Goal: Task Accomplishment & Management: Complete application form

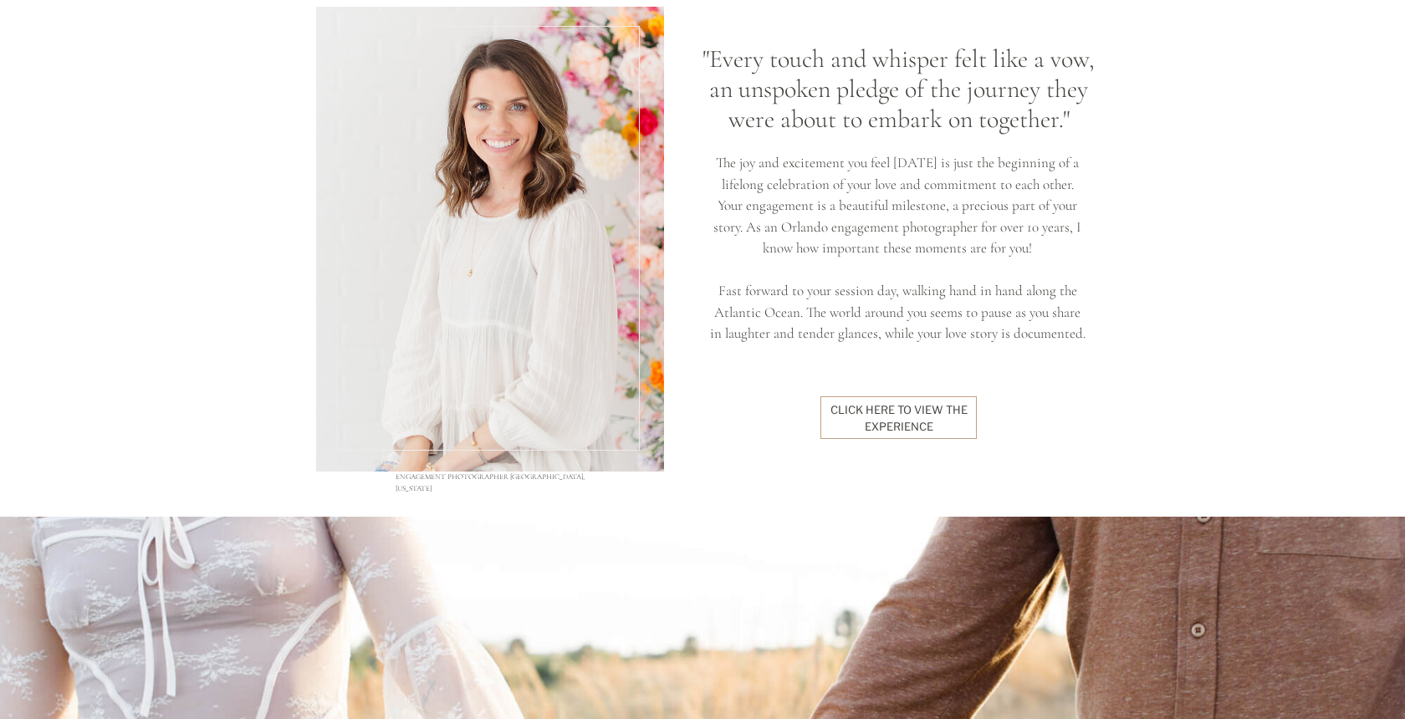
scroll to position [1387, 0]
click at [912, 426] on div "click here to view the experience" at bounding box center [898, 416] width 143 height 31
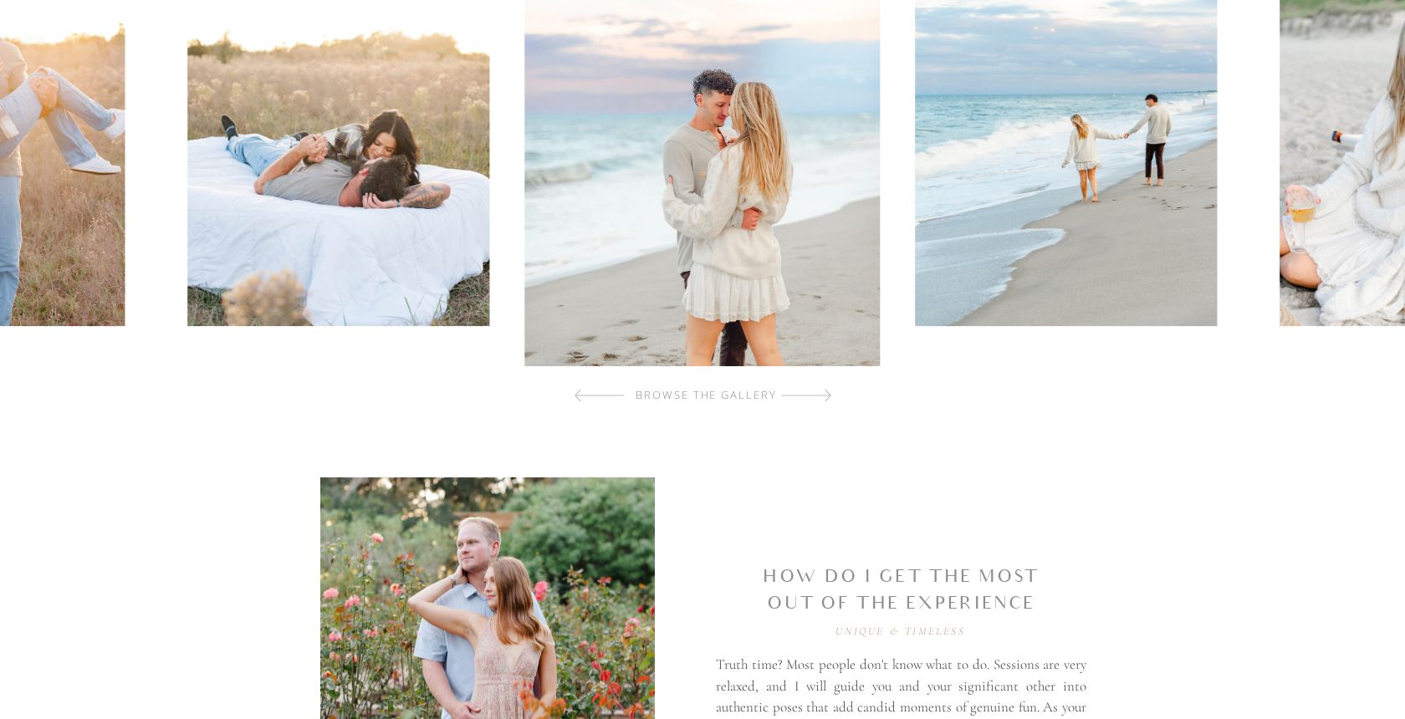
scroll to position [753, 0]
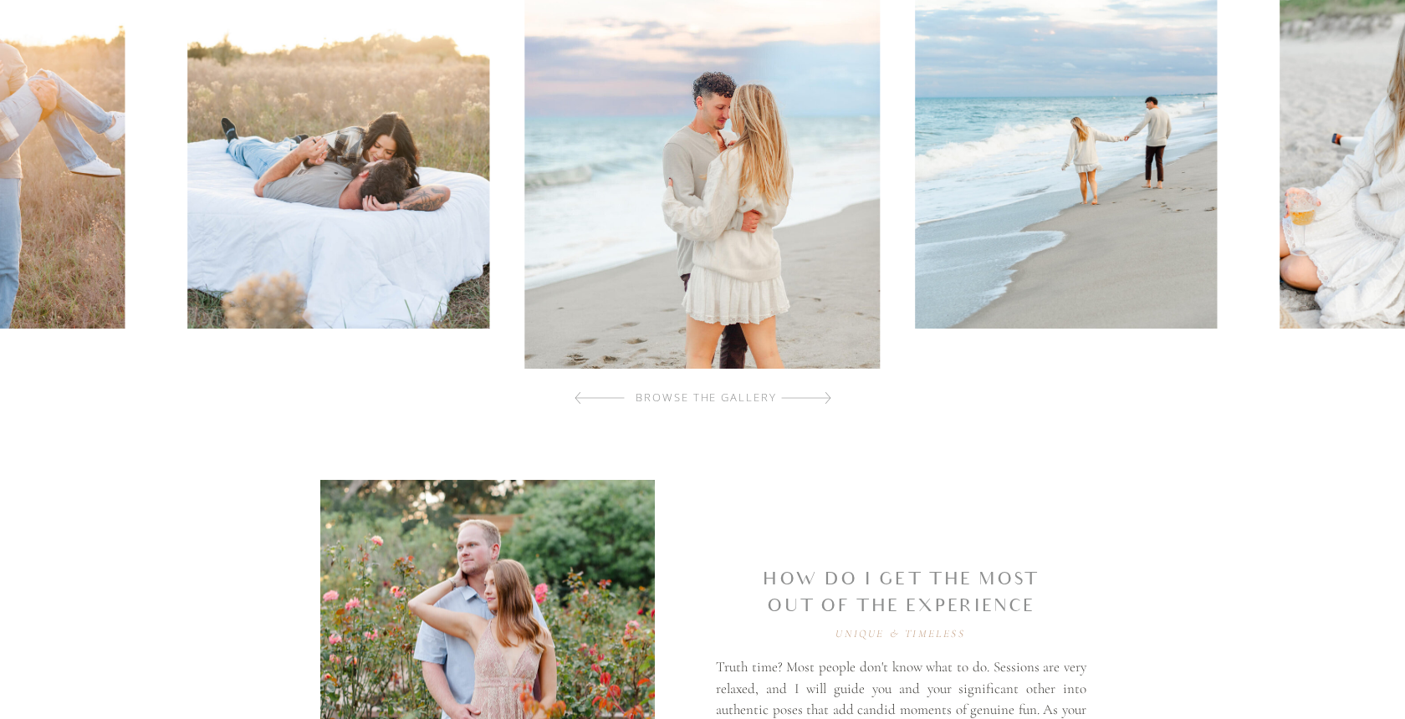
click at [811, 396] on div at bounding box center [806, 397] width 50 height 33
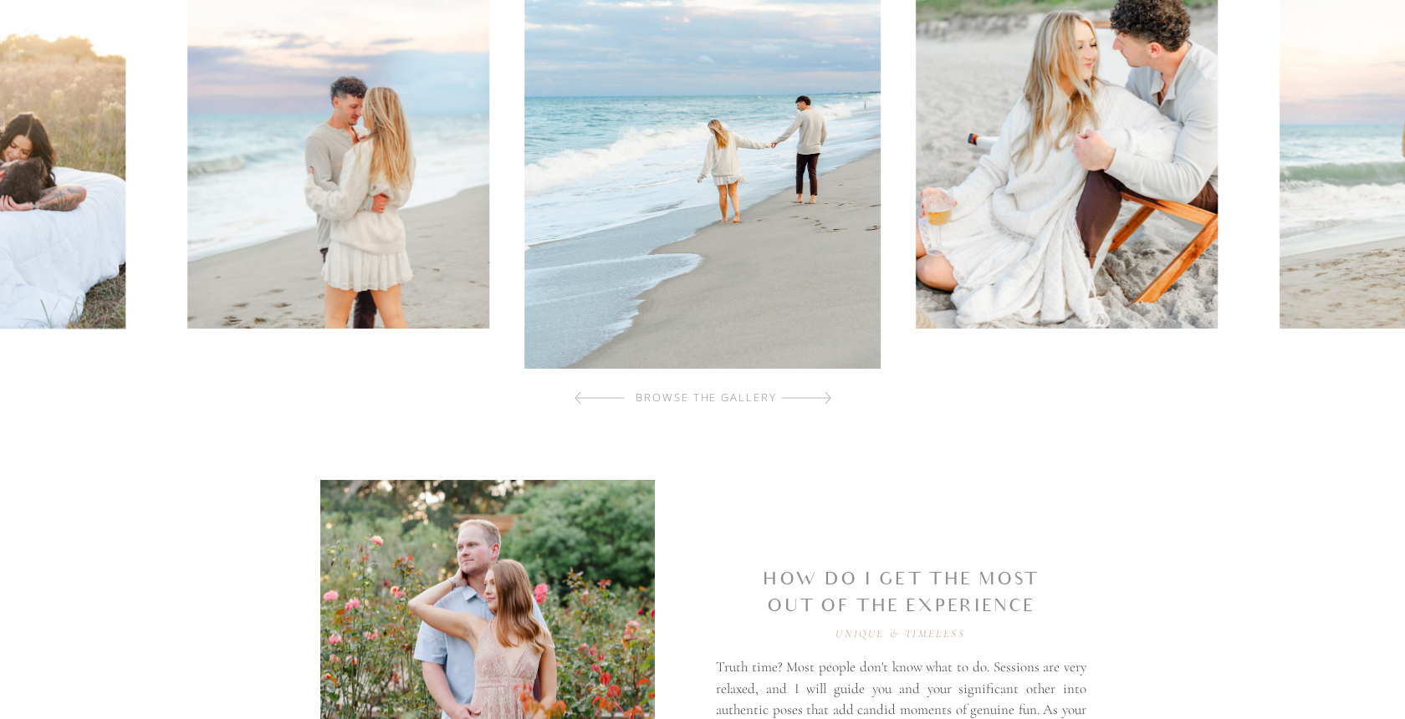
click at [811, 396] on div at bounding box center [806, 397] width 50 height 33
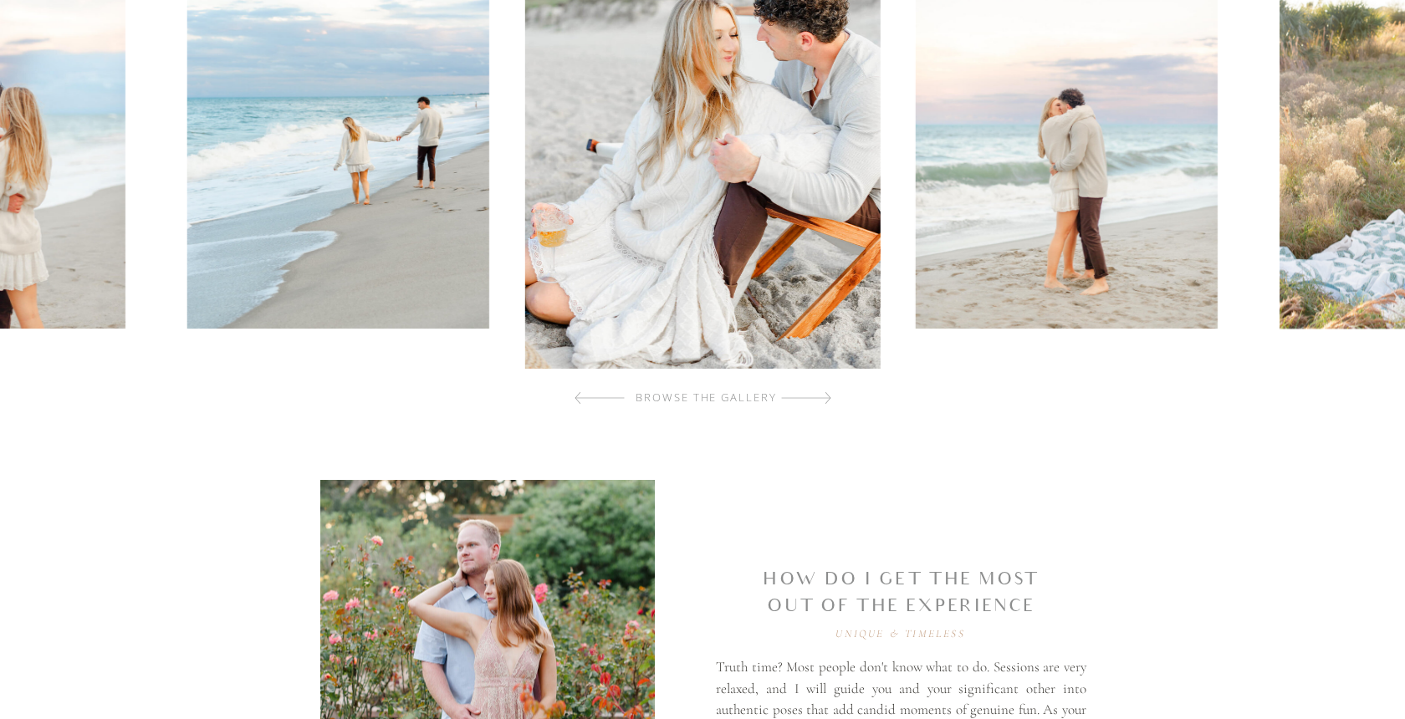
click at [811, 396] on div at bounding box center [806, 397] width 50 height 33
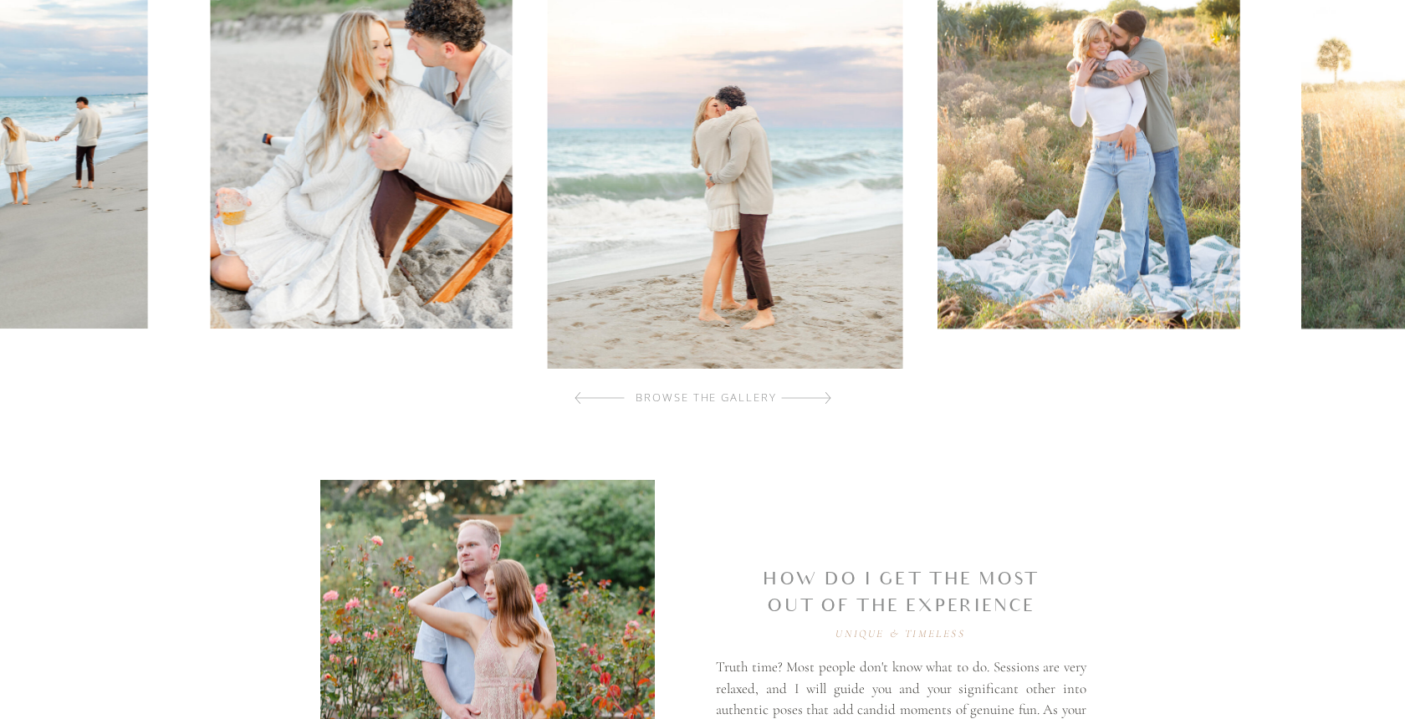
click at [811, 396] on div at bounding box center [806, 397] width 50 height 33
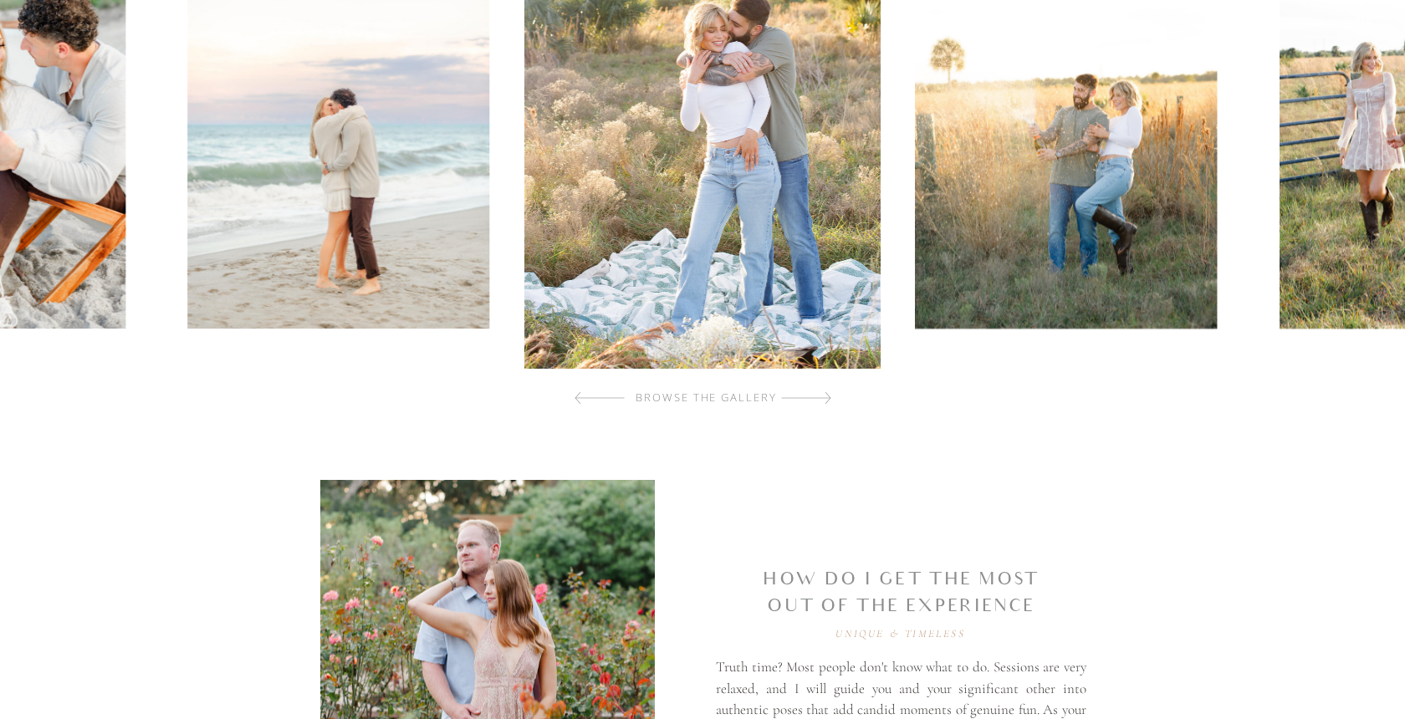
click at [811, 396] on div at bounding box center [806, 397] width 50 height 33
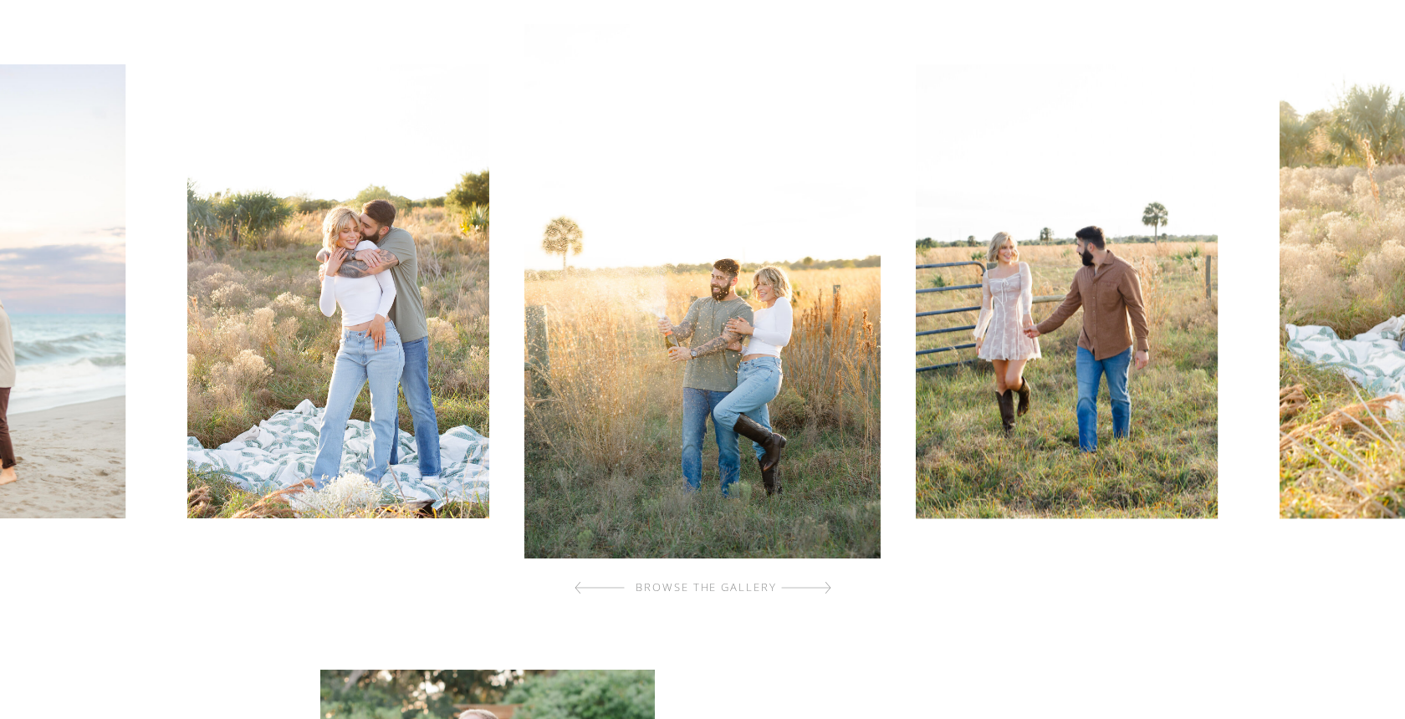
scroll to position [546, 0]
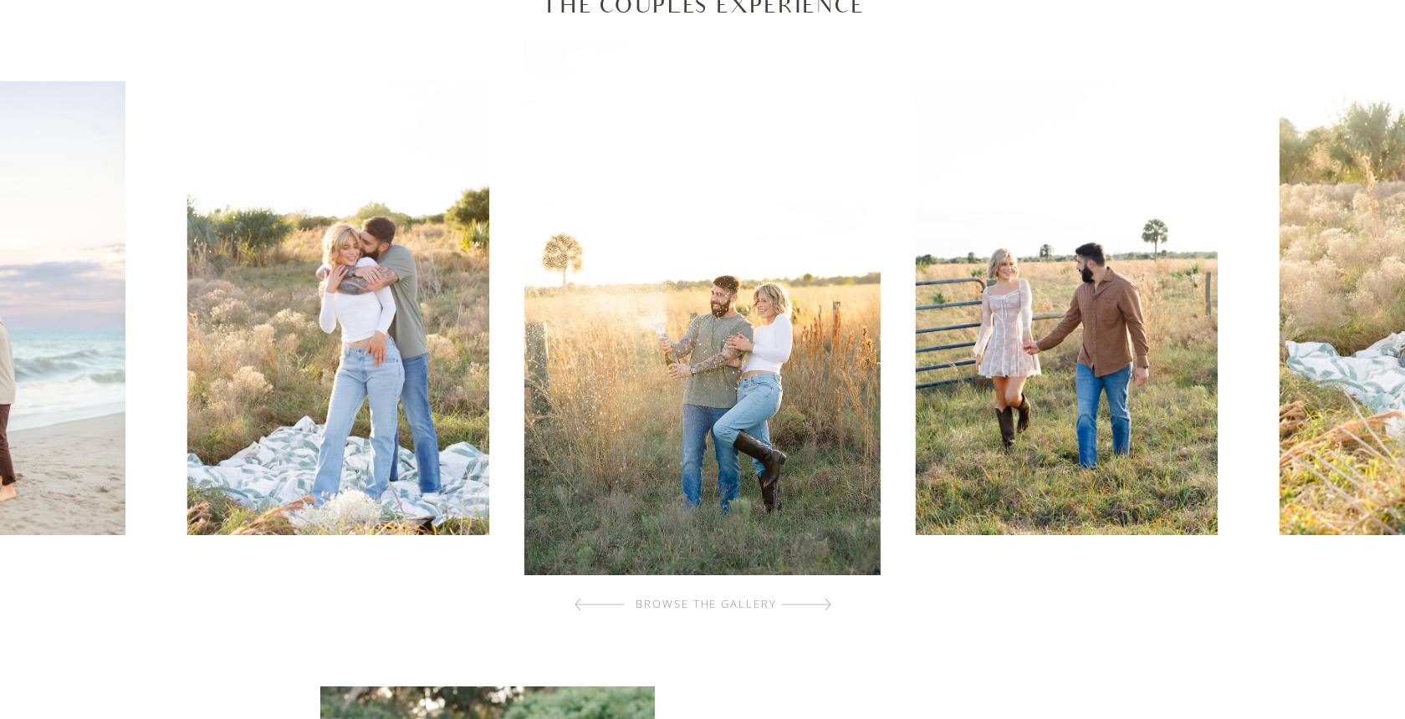
click at [807, 605] on div at bounding box center [806, 604] width 50 height 33
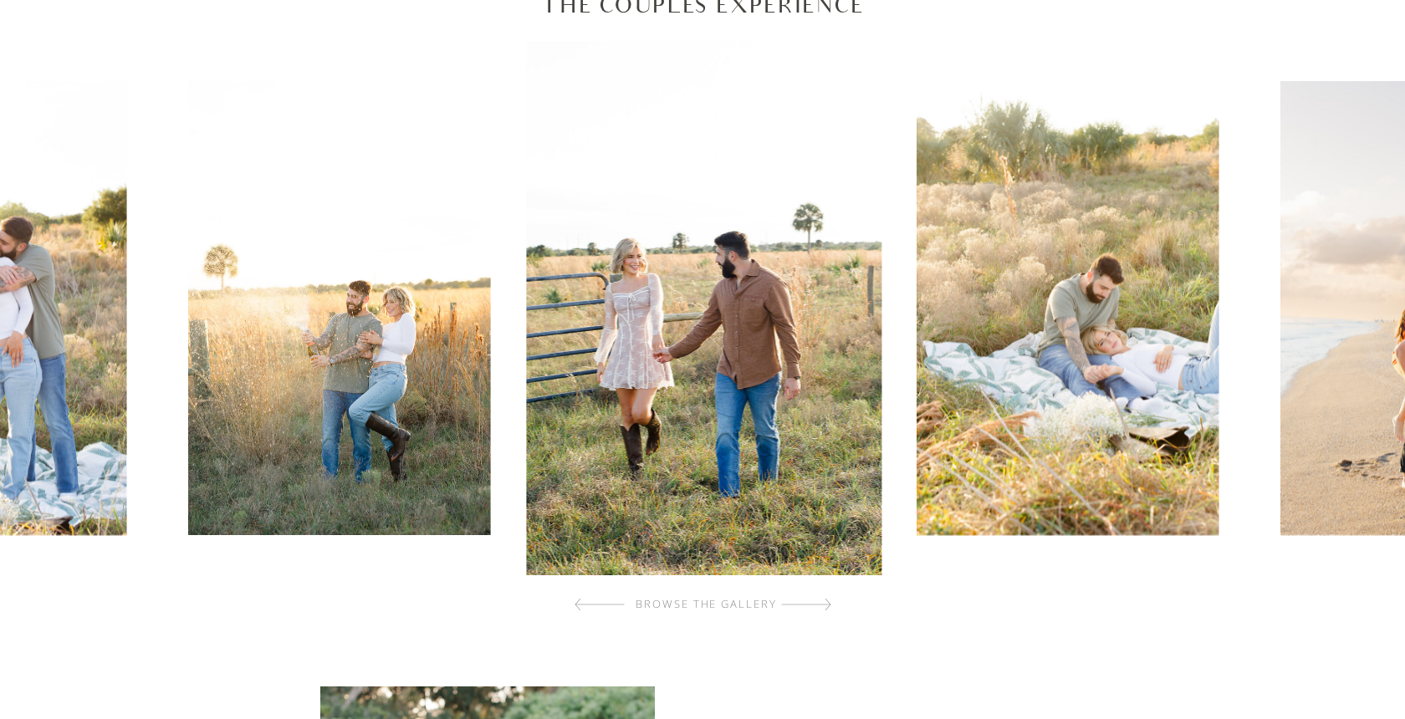
click at [807, 605] on div at bounding box center [806, 604] width 50 height 33
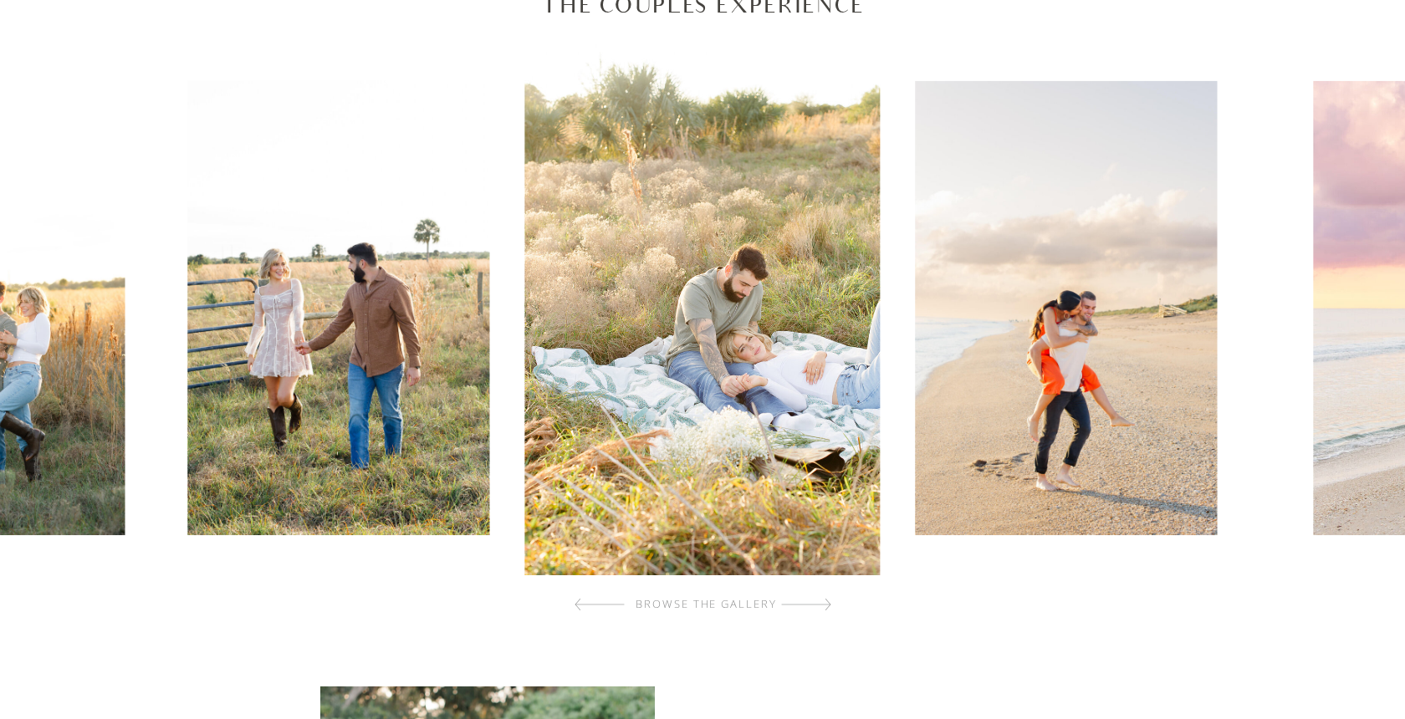
click at [807, 605] on div at bounding box center [806, 604] width 50 height 33
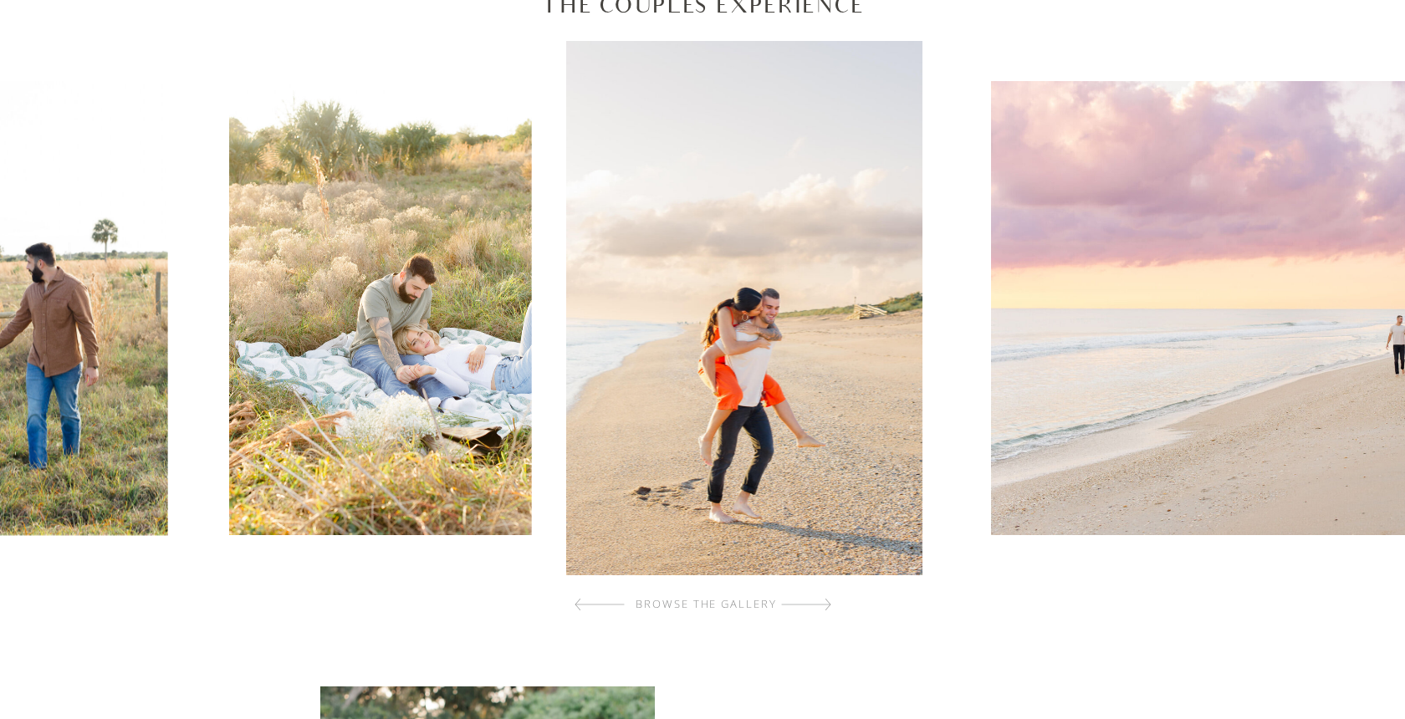
click at [807, 605] on div at bounding box center [806, 604] width 50 height 33
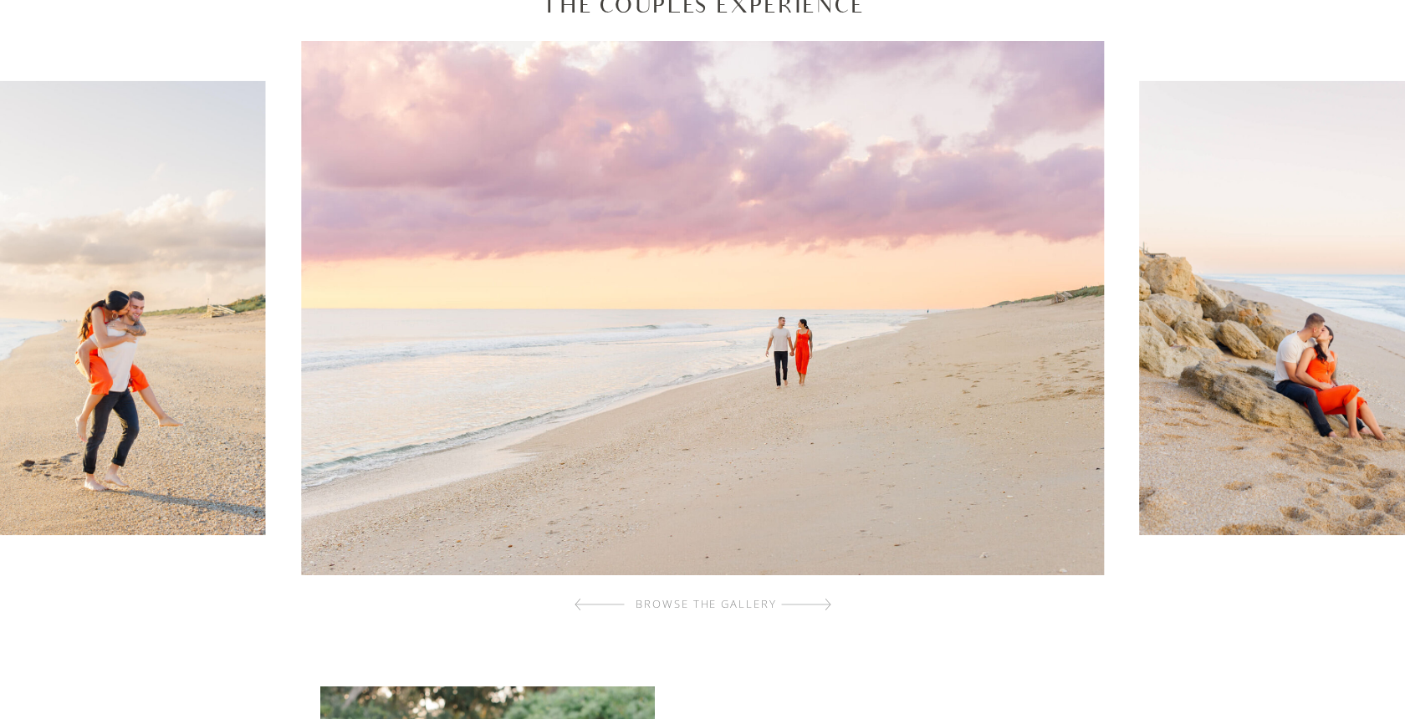
click at [807, 605] on div at bounding box center [806, 604] width 50 height 33
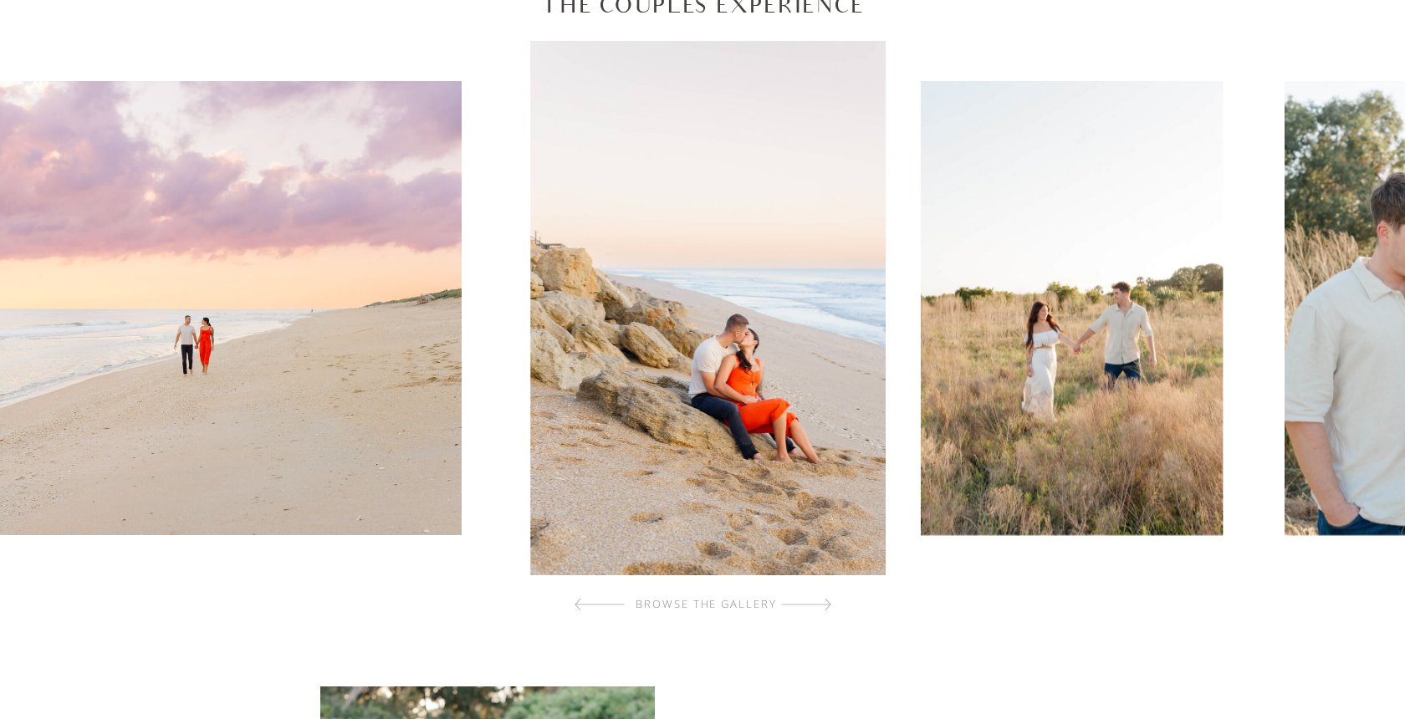
click at [807, 605] on div at bounding box center [806, 604] width 50 height 33
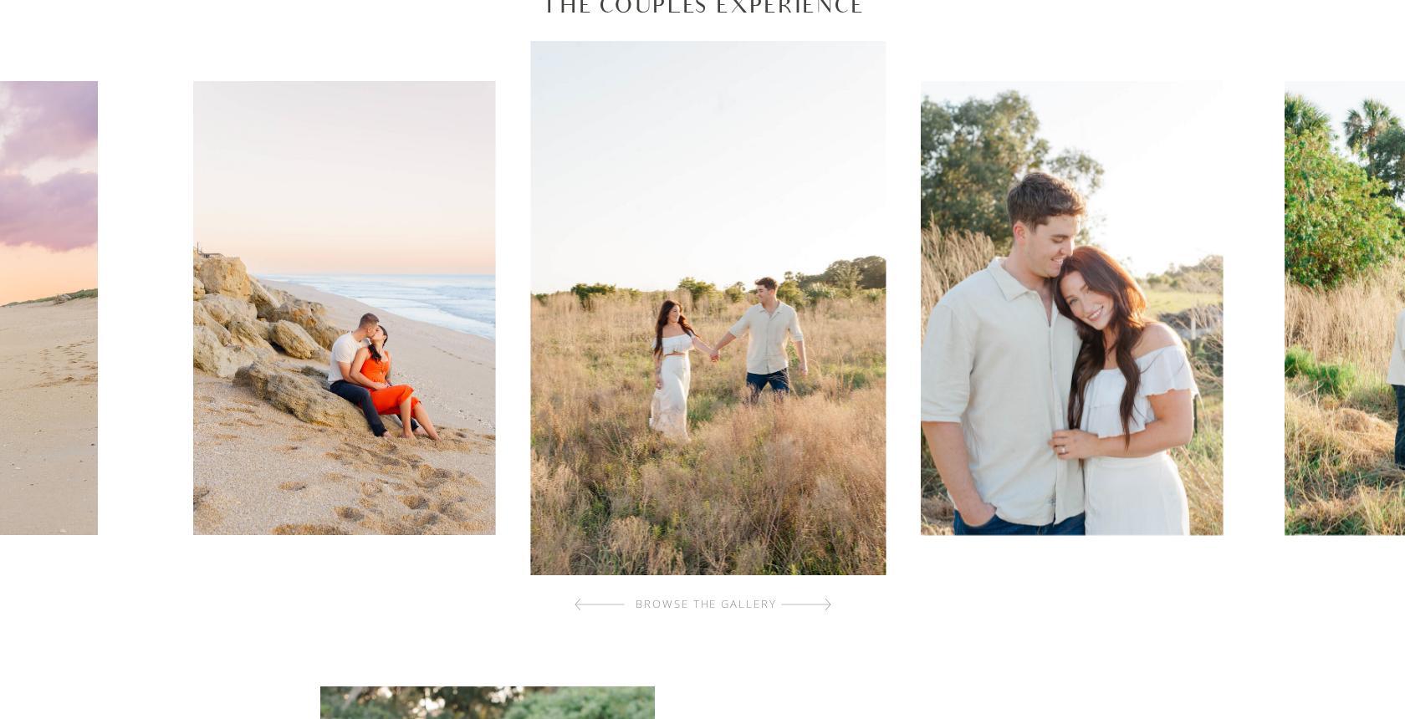
click at [807, 605] on div at bounding box center [806, 604] width 50 height 33
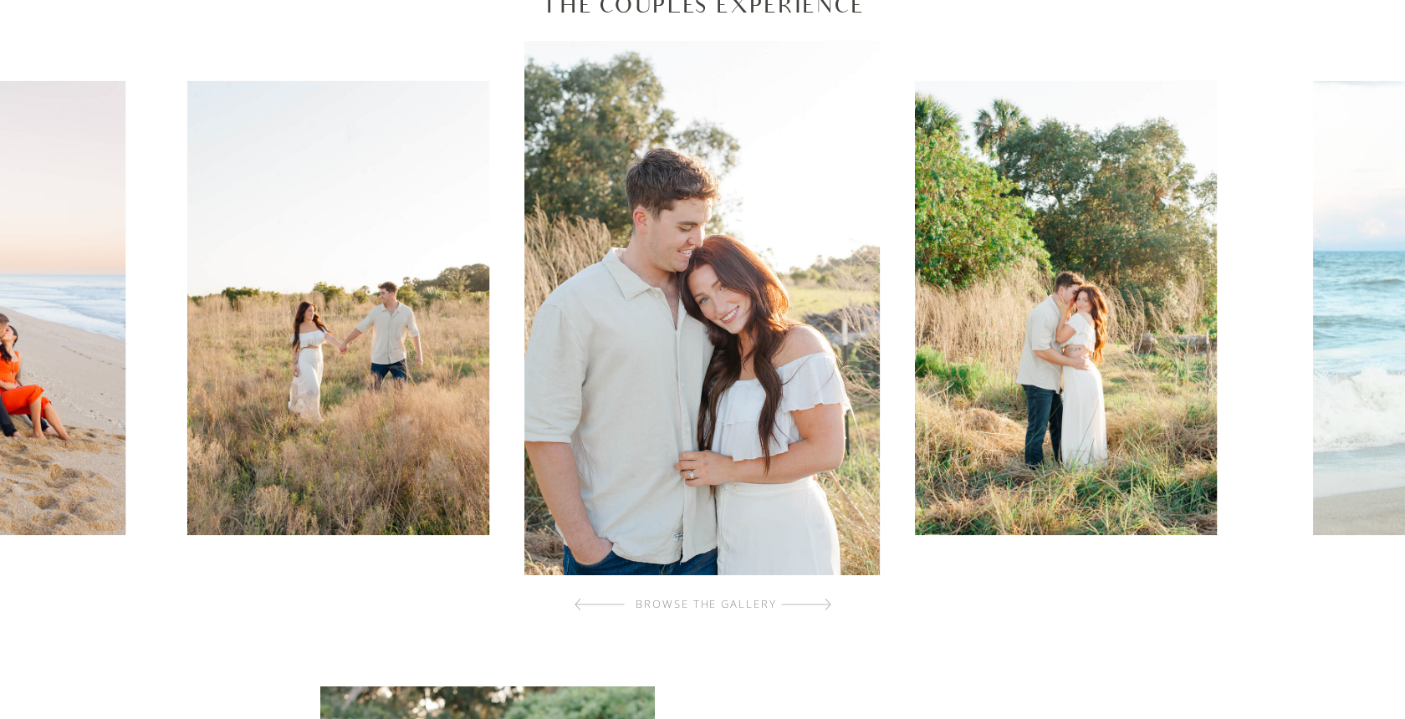
click at [807, 605] on div at bounding box center [806, 604] width 50 height 33
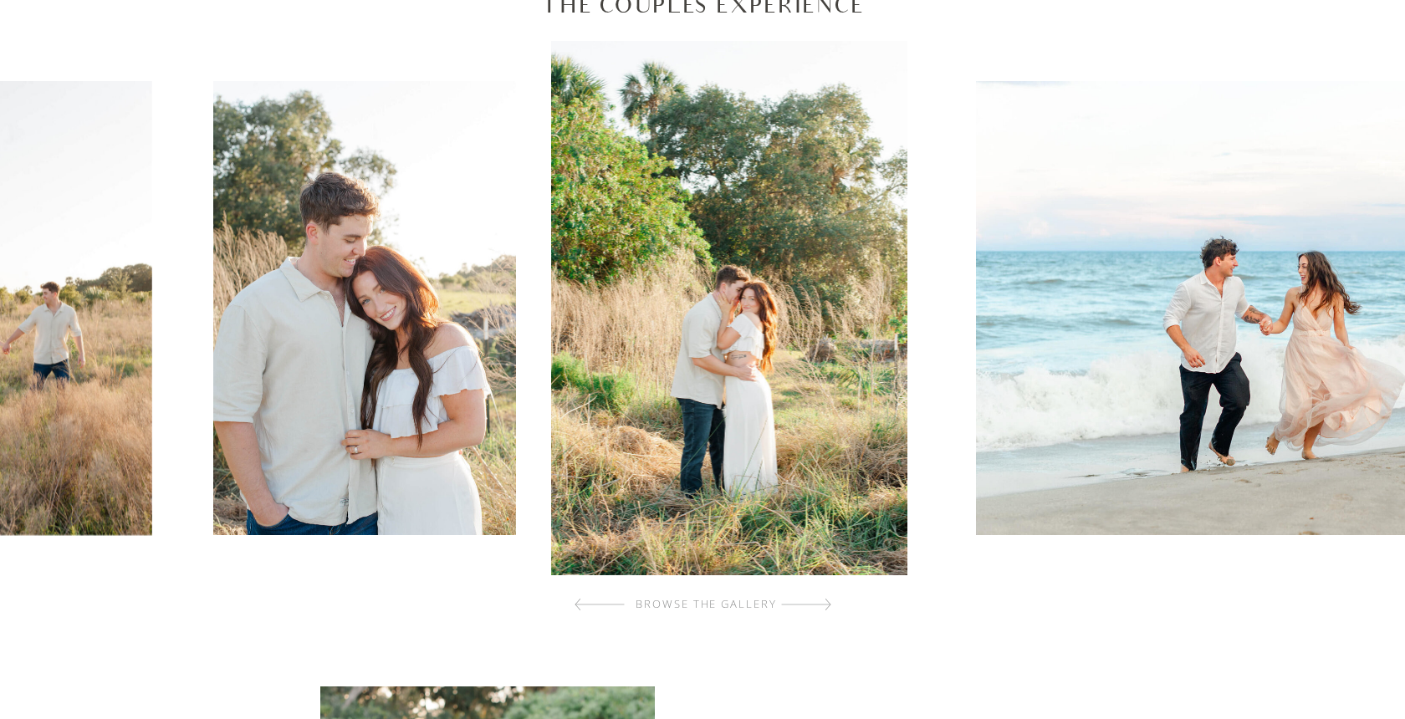
click at [807, 605] on div at bounding box center [806, 604] width 50 height 33
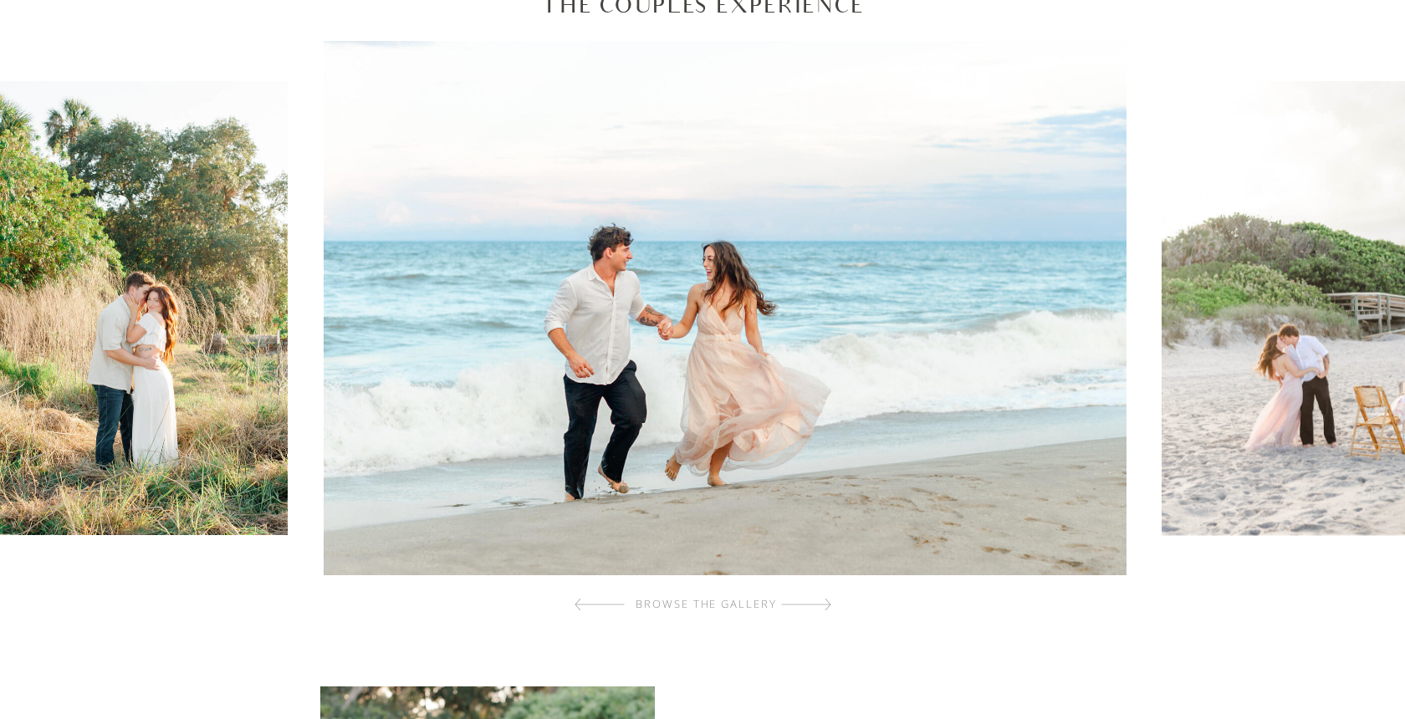
click at [807, 605] on div at bounding box center [806, 604] width 50 height 33
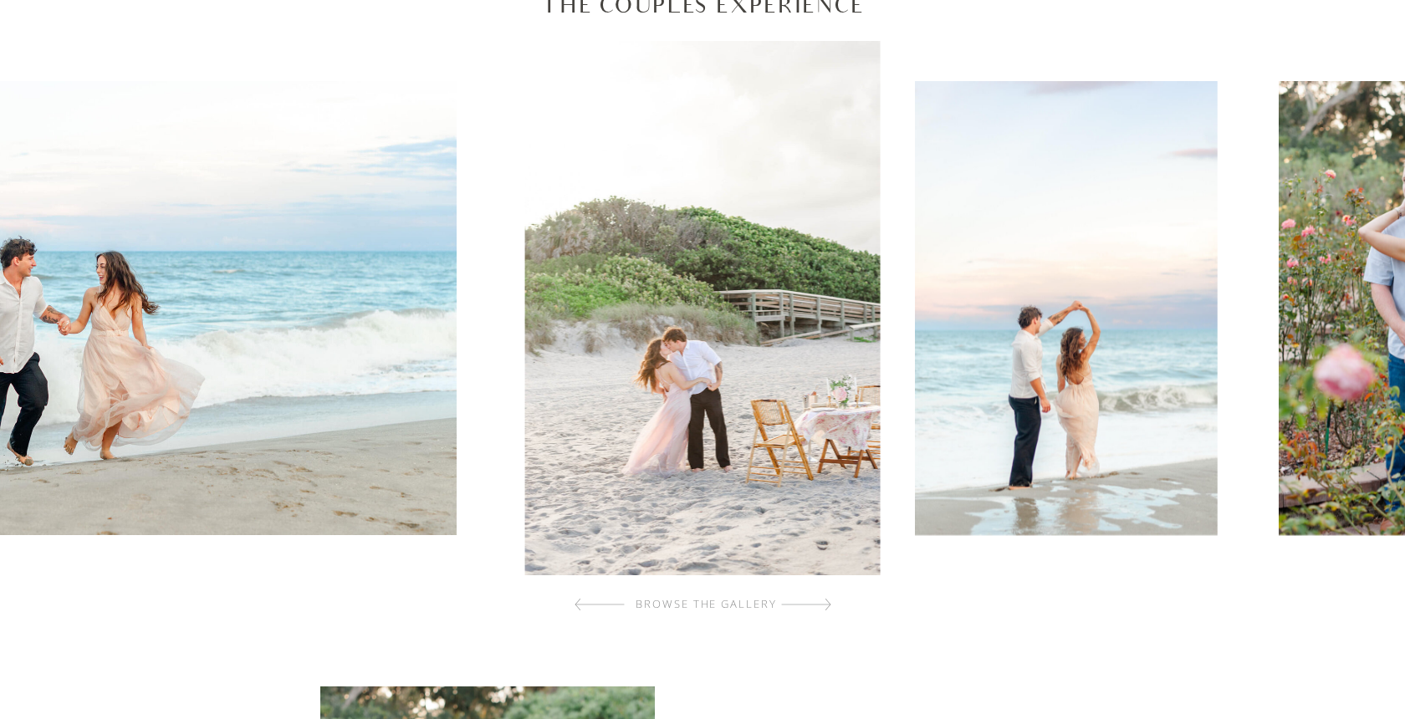
click at [807, 605] on div at bounding box center [806, 604] width 50 height 33
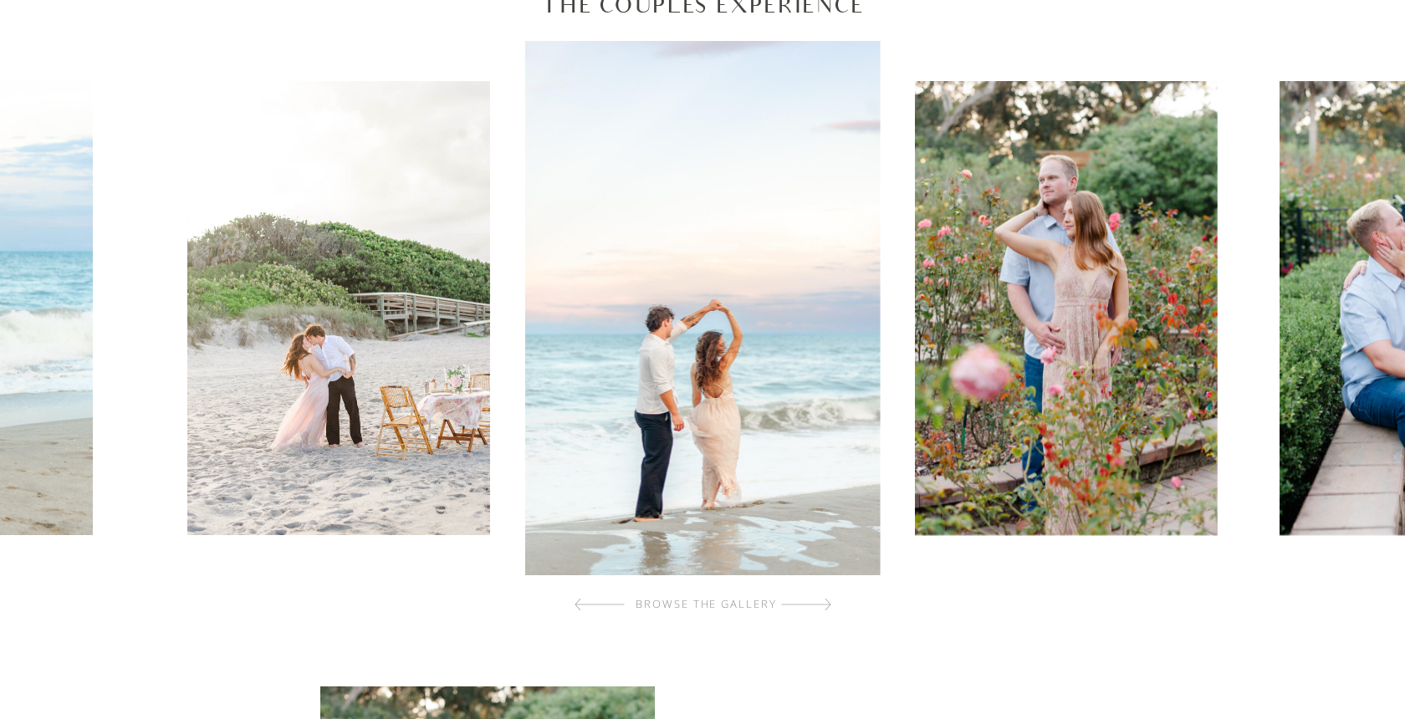
click at [807, 605] on div at bounding box center [806, 604] width 50 height 33
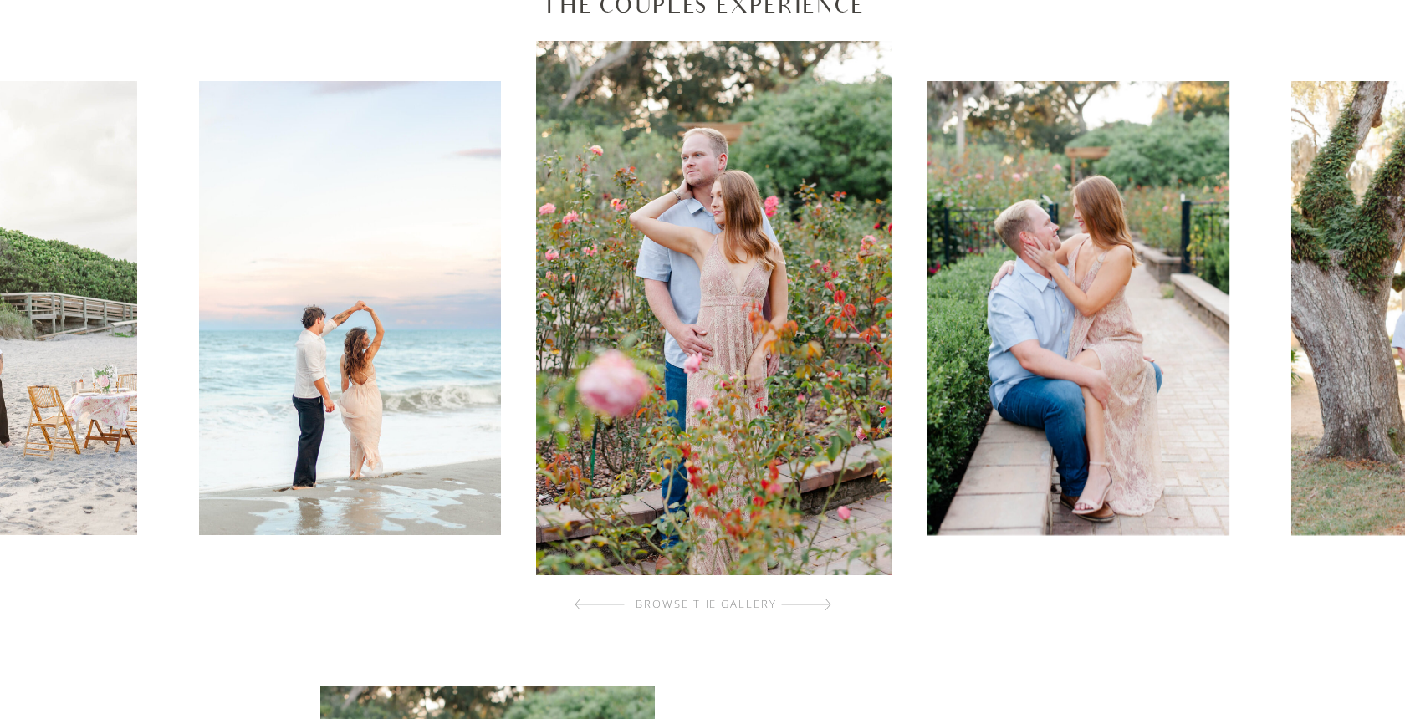
click at [807, 605] on div at bounding box center [806, 604] width 50 height 33
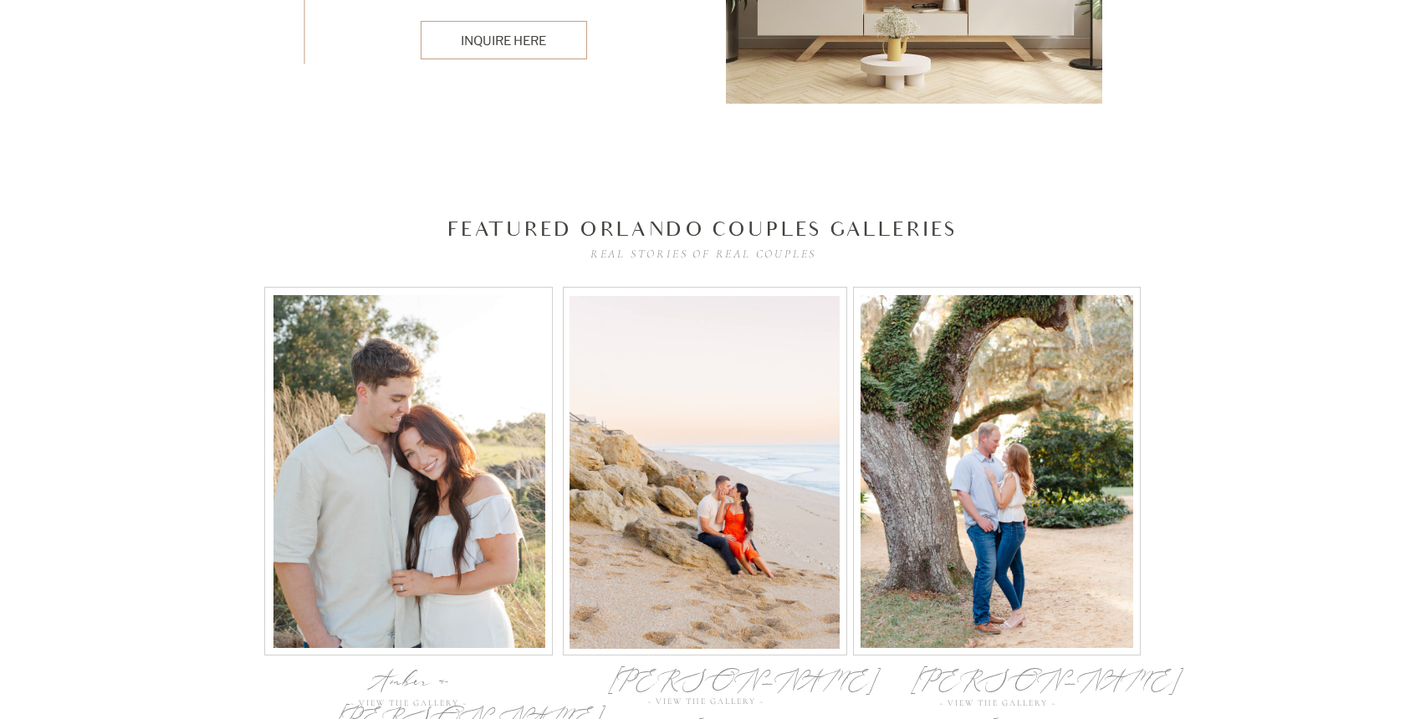
scroll to position [5309, 0]
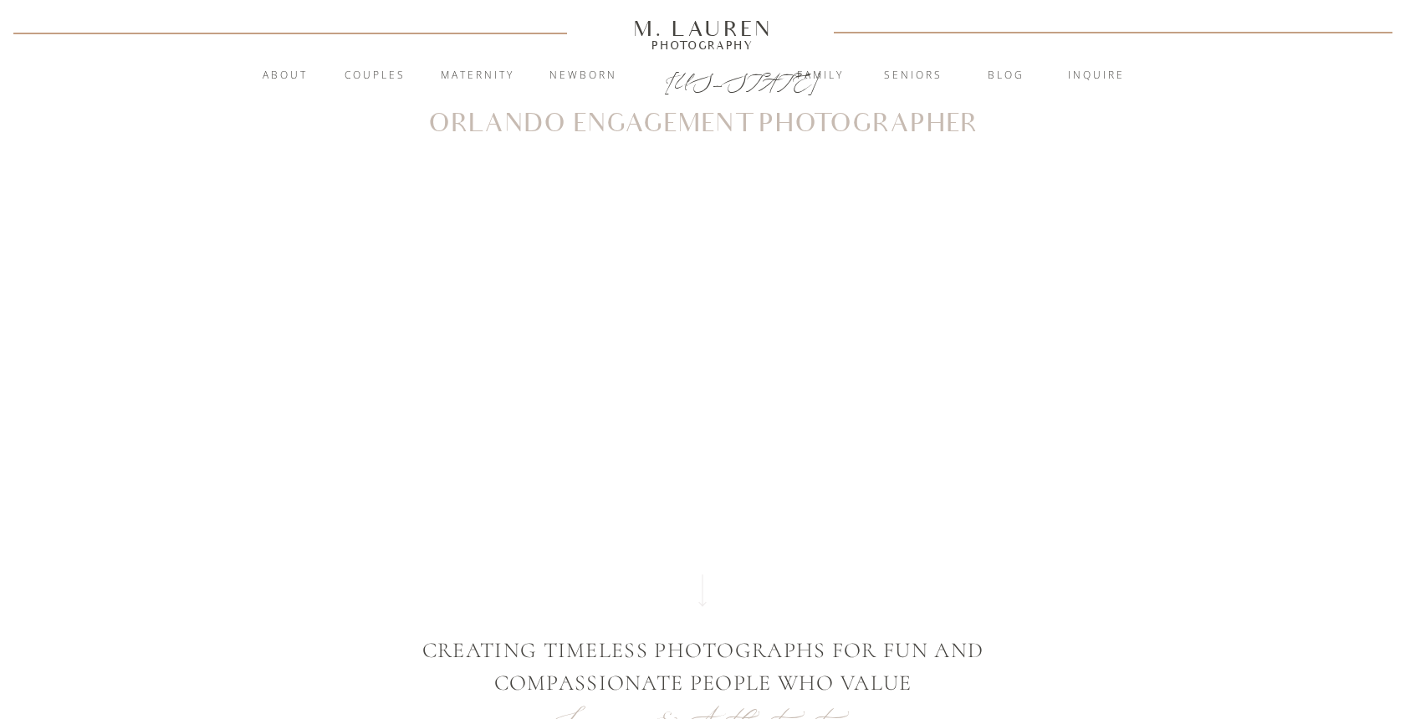
scroll to position [1387, 0]
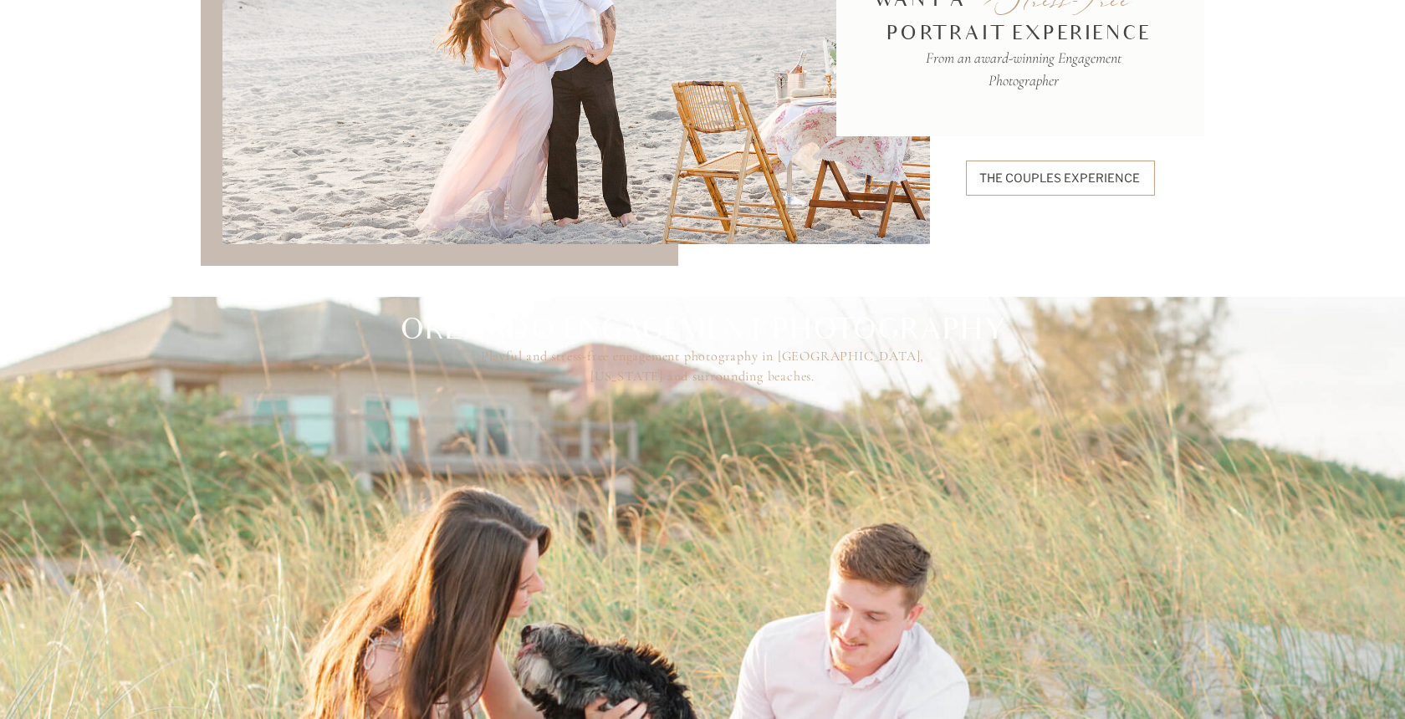
scroll to position [2693, 0]
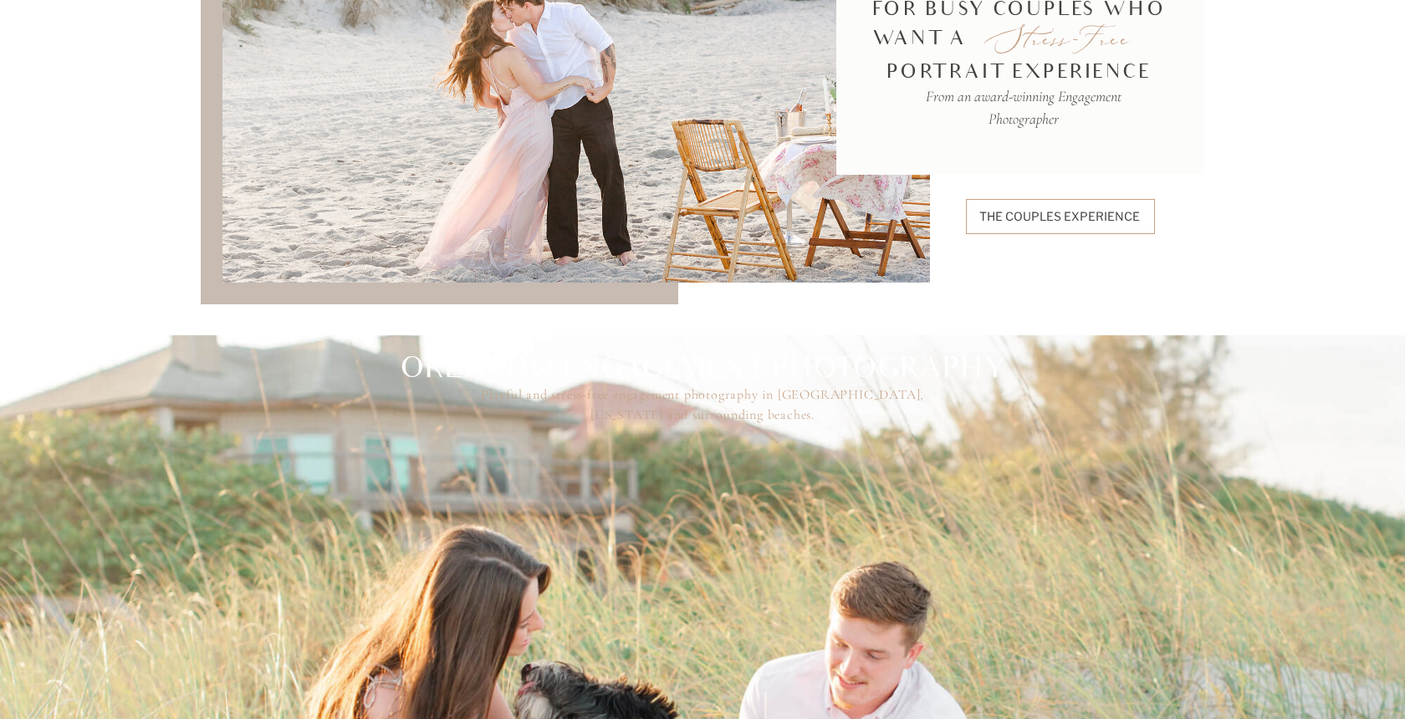
click at [985, 213] on p "The Couples Experience" at bounding box center [1060, 216] width 163 height 18
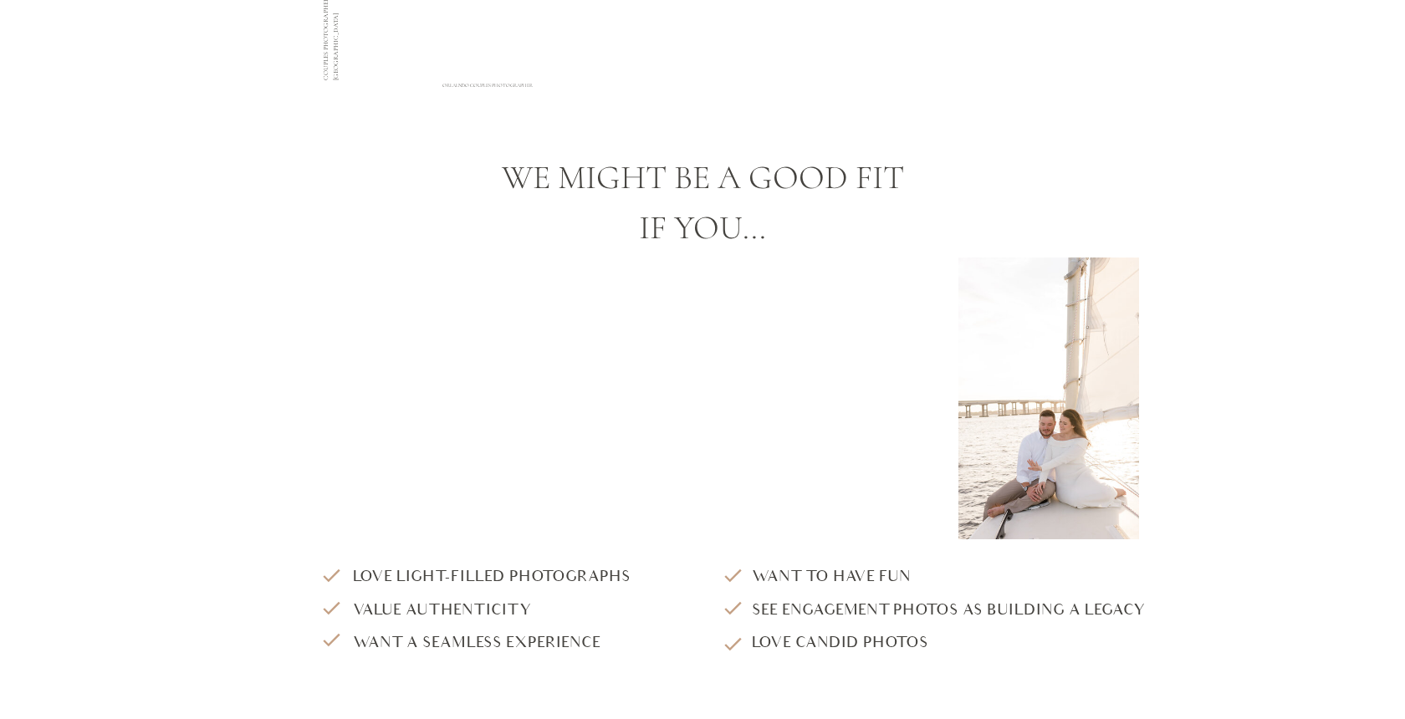
scroll to position [1579, 0]
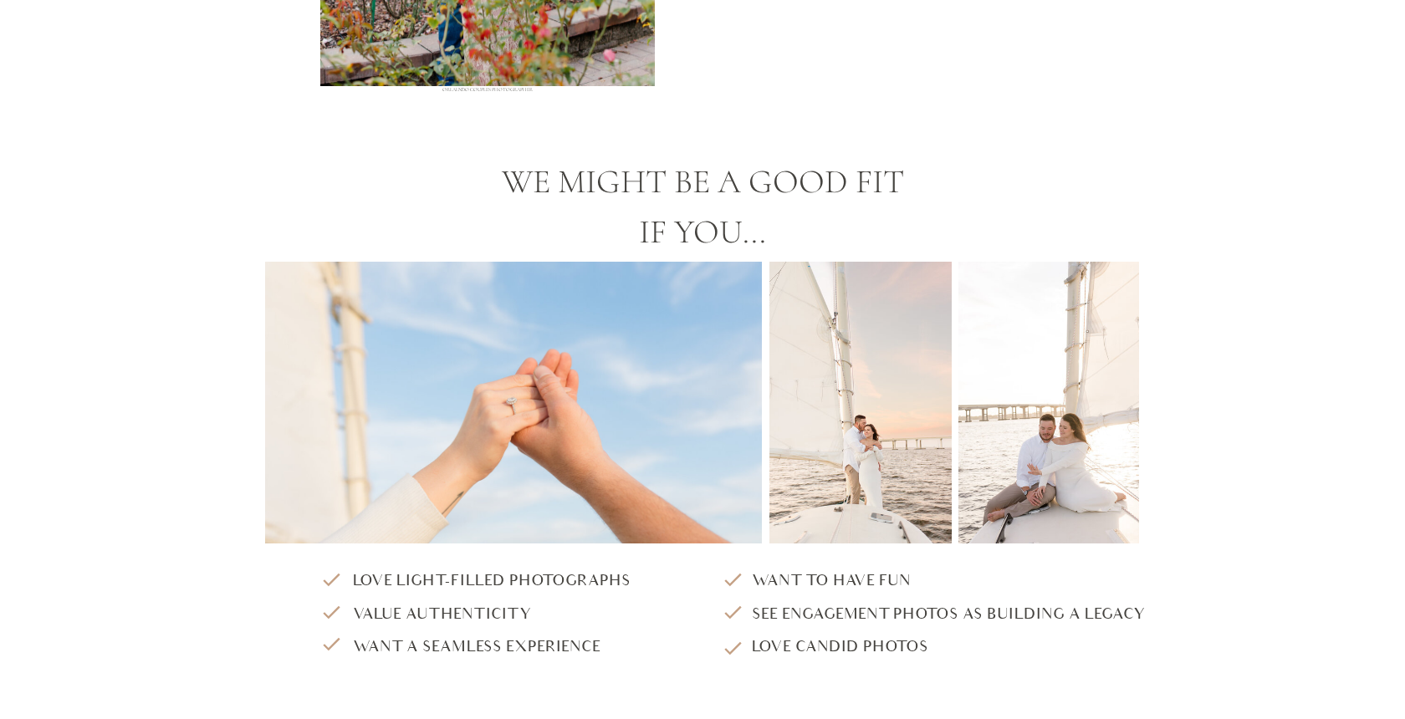
click at [1047, 360] on div at bounding box center [1048, 403] width 181 height 282
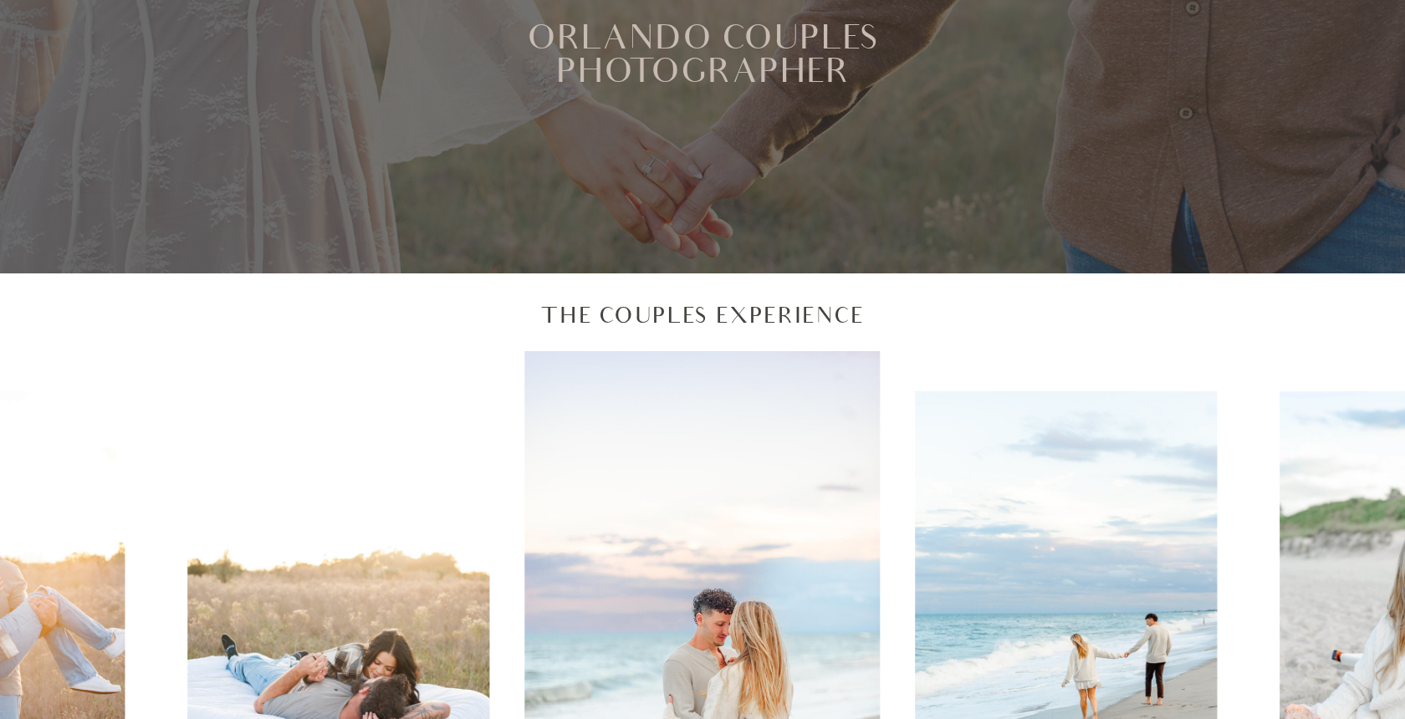
scroll to position [0, 0]
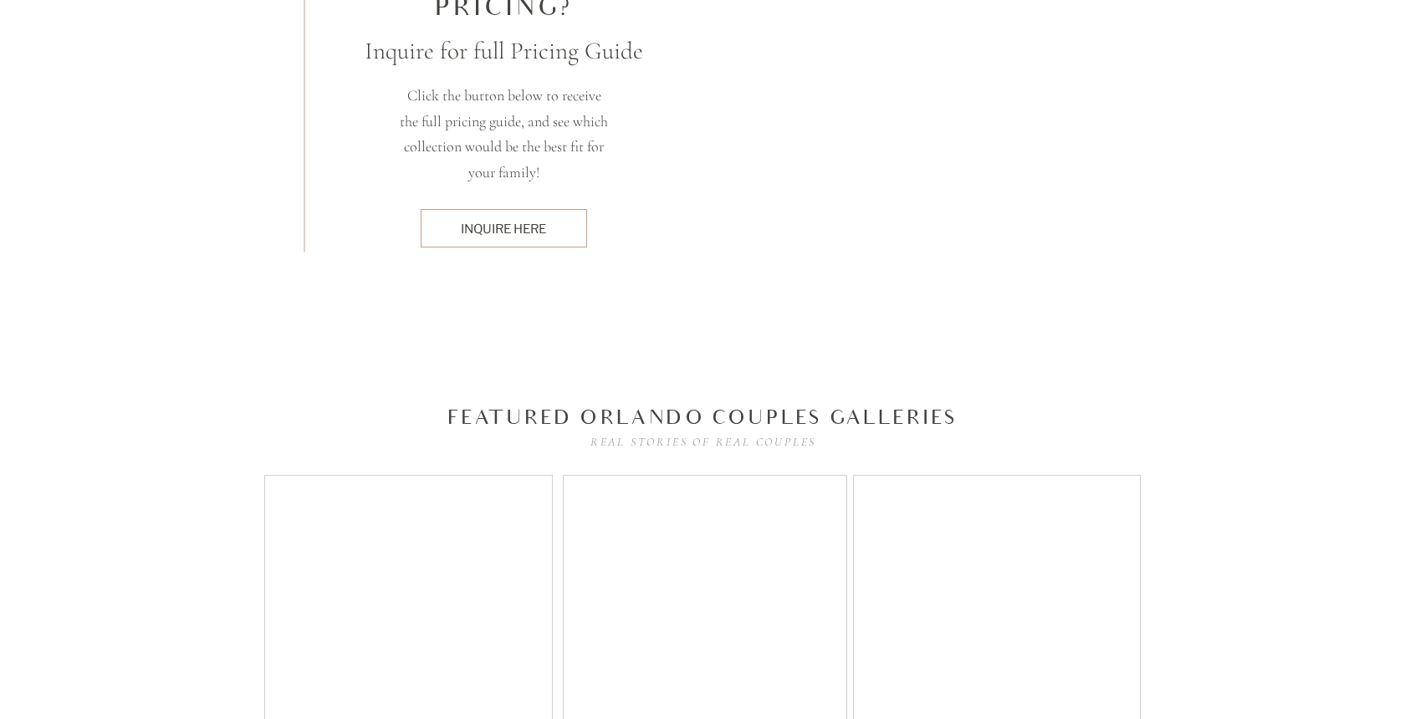
scroll to position [5117, 0]
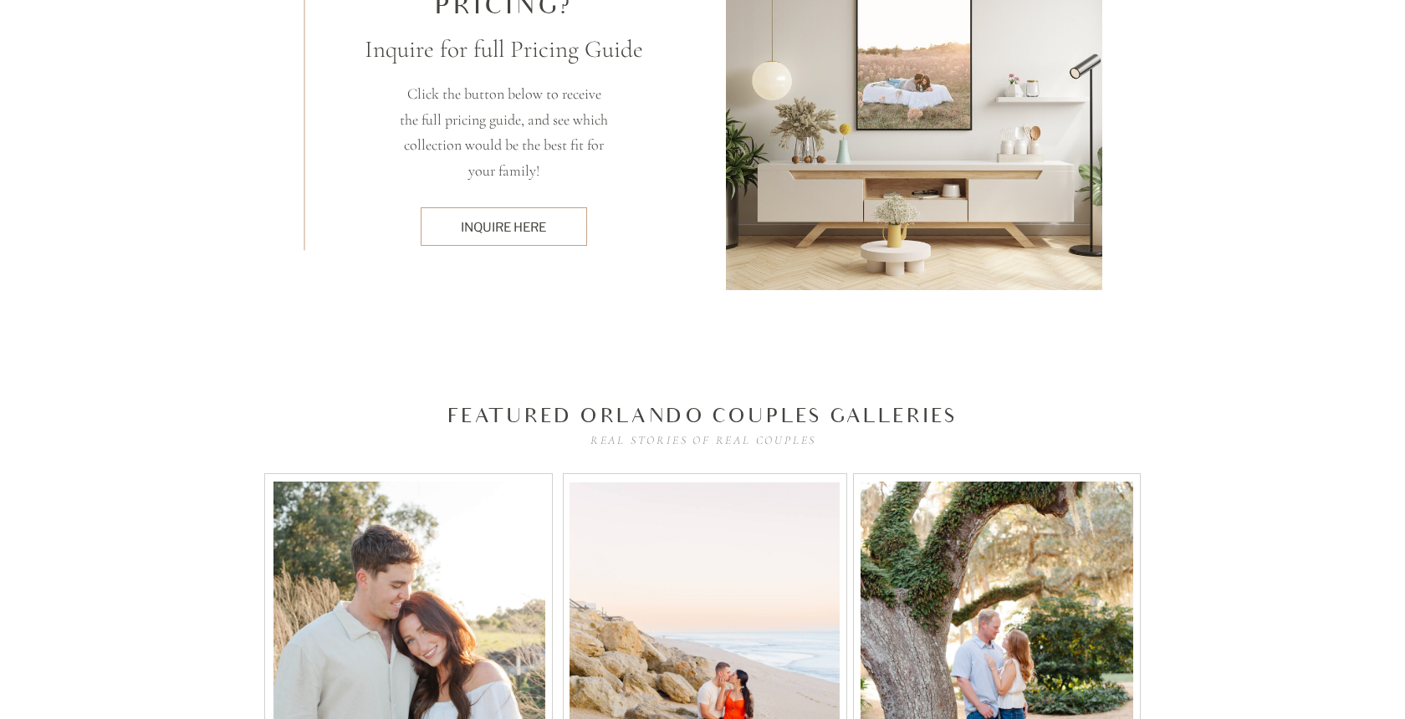
click at [515, 227] on div "inquire here" at bounding box center [503, 227] width 149 height 18
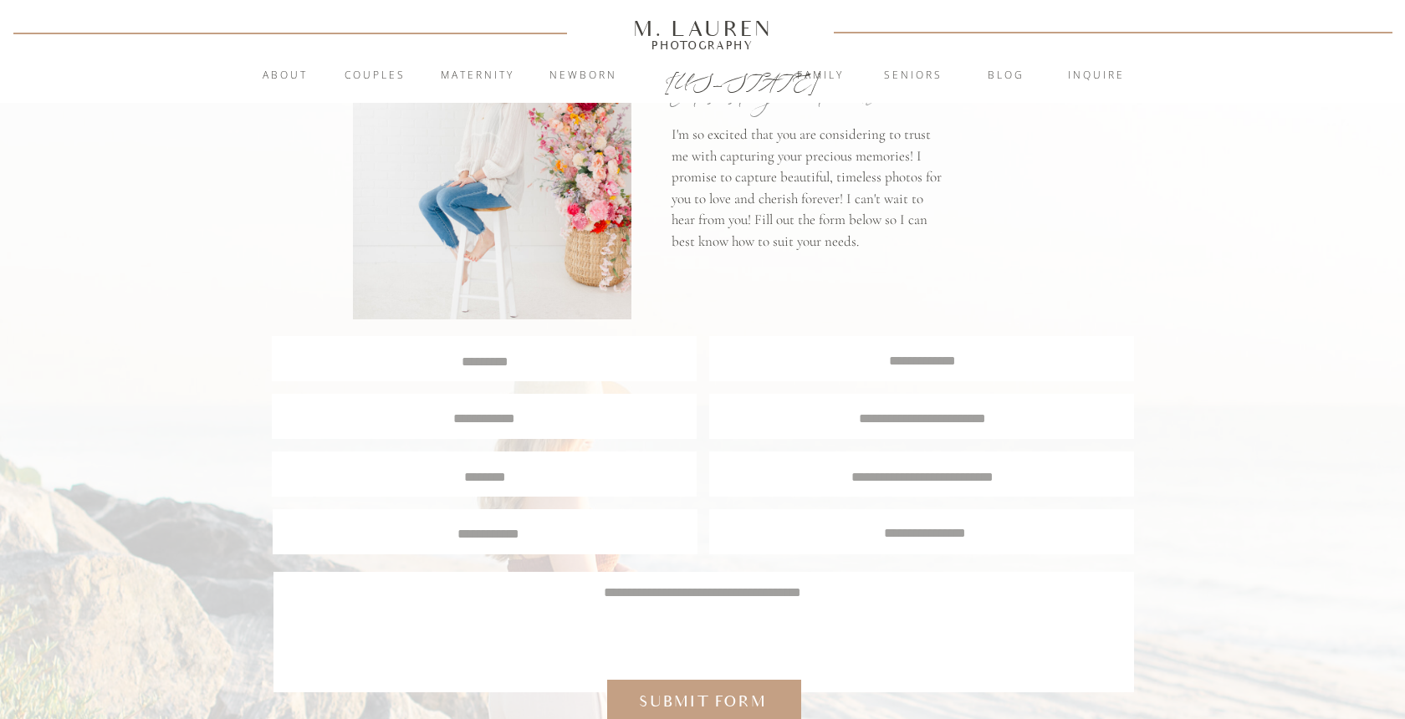
scroll to position [161, 0]
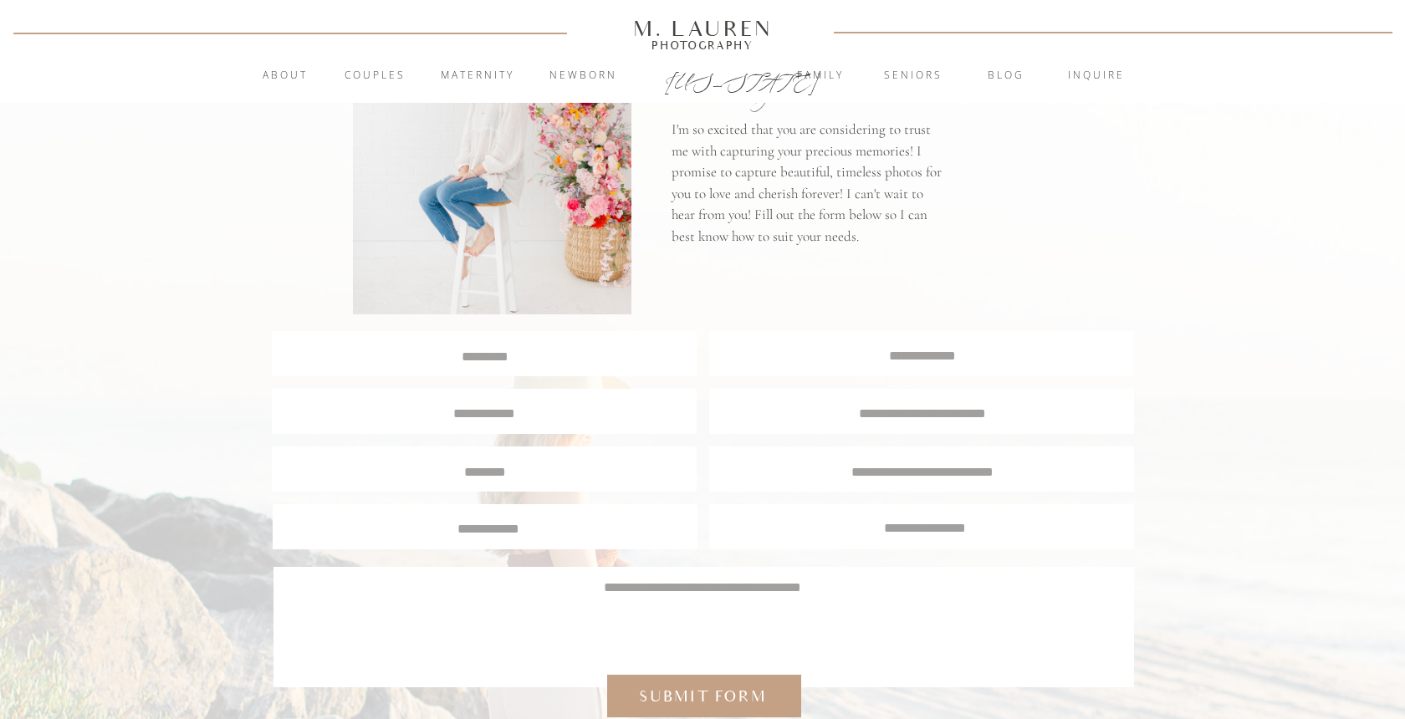
click at [580, 368] on div at bounding box center [484, 353] width 425 height 45
click at [534, 368] on div at bounding box center [484, 353] width 425 height 45
click at [479, 345] on div at bounding box center [484, 353] width 425 height 45
click at [522, 360] on textarea at bounding box center [484, 355] width 422 height 16
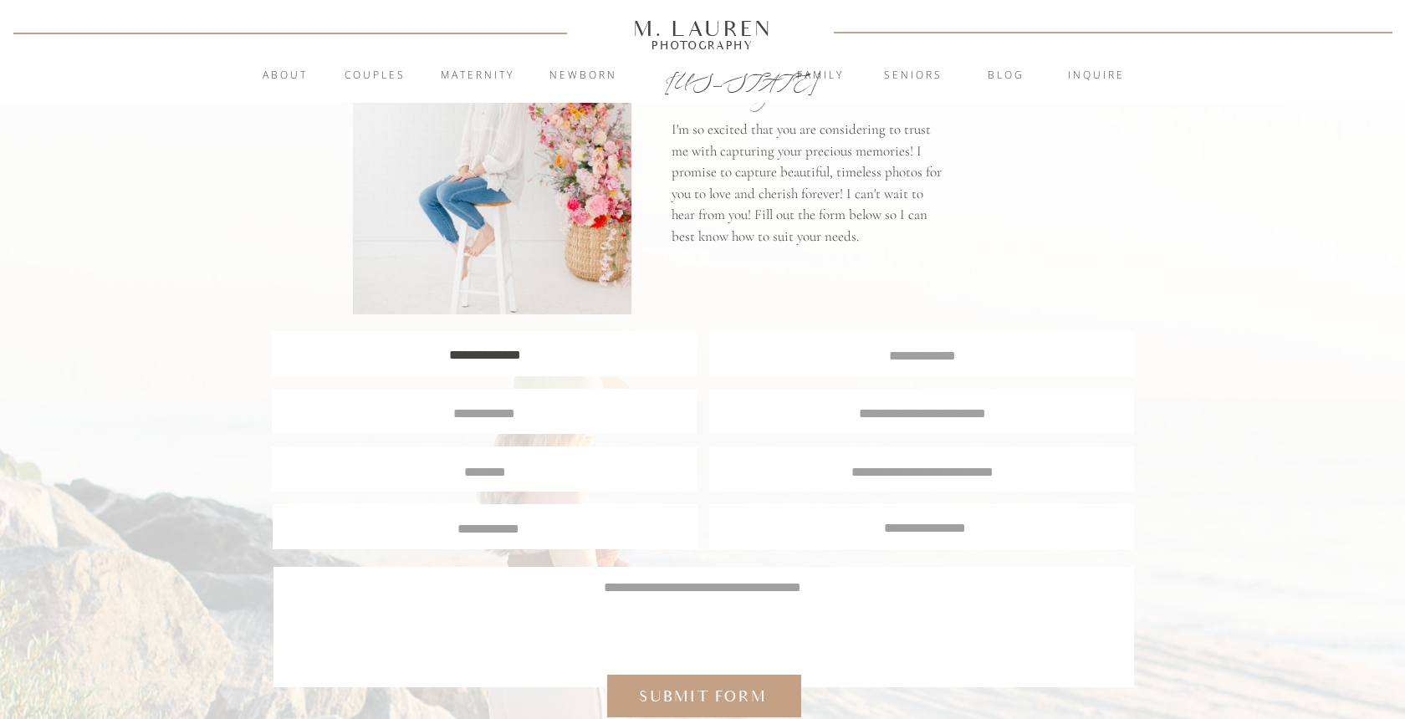
type textarea "**********"
click at [479, 406] on textarea at bounding box center [484, 411] width 396 height 15
type textarea "**********"
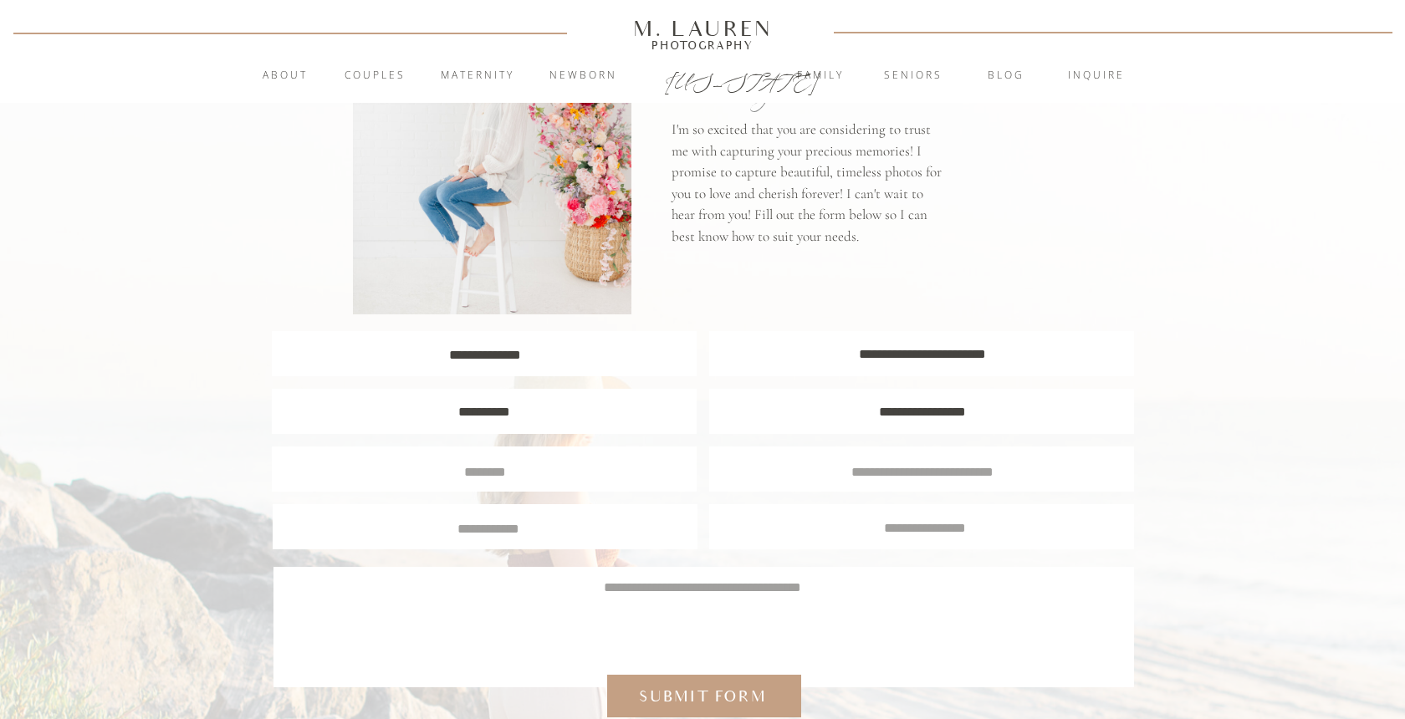
click at [511, 466] on textarea at bounding box center [484, 469] width 399 height 15
type textarea "*"
type textarea "**********"
type textarea "******"
click at [479, 537] on div at bounding box center [485, 526] width 425 height 45
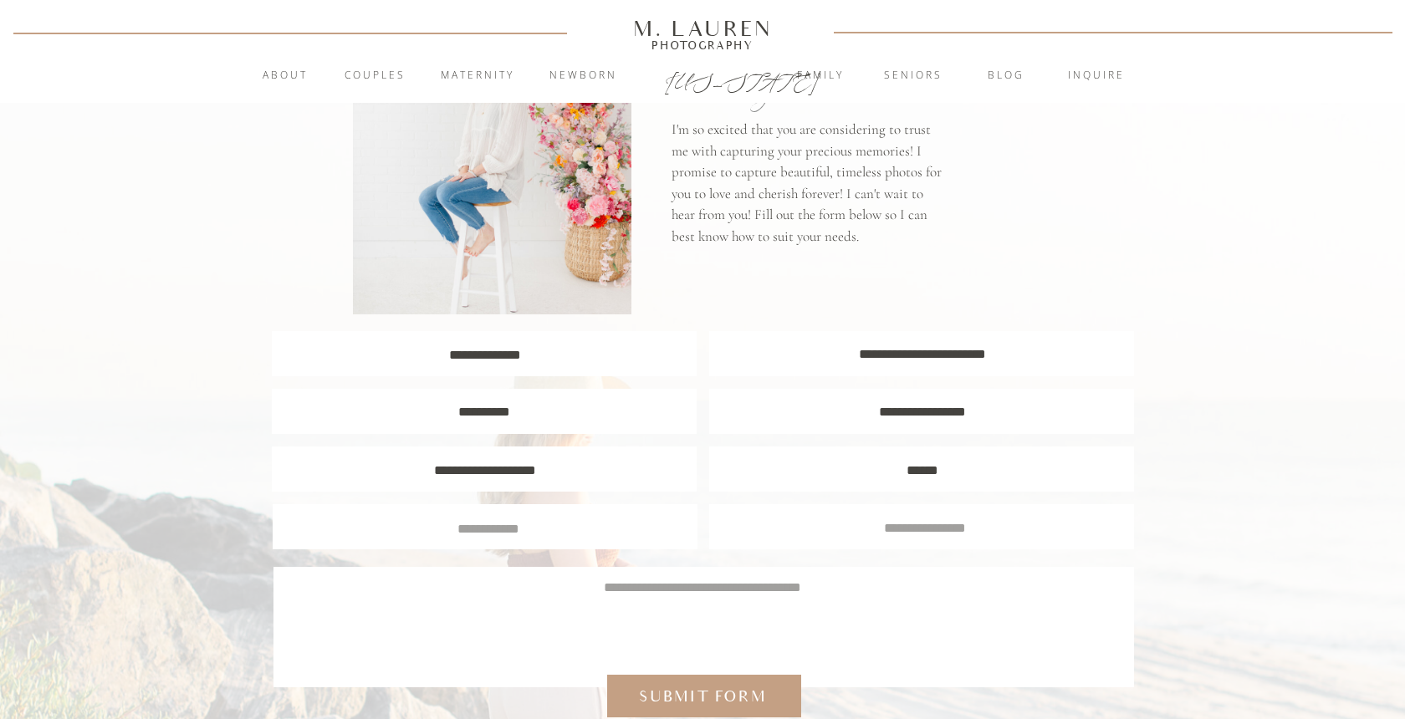
click at [516, 526] on textarea at bounding box center [488, 526] width 399 height 15
type textarea "**********"
click at [707, 579] on textarea at bounding box center [702, 618] width 811 height 80
paste textarea "**********"
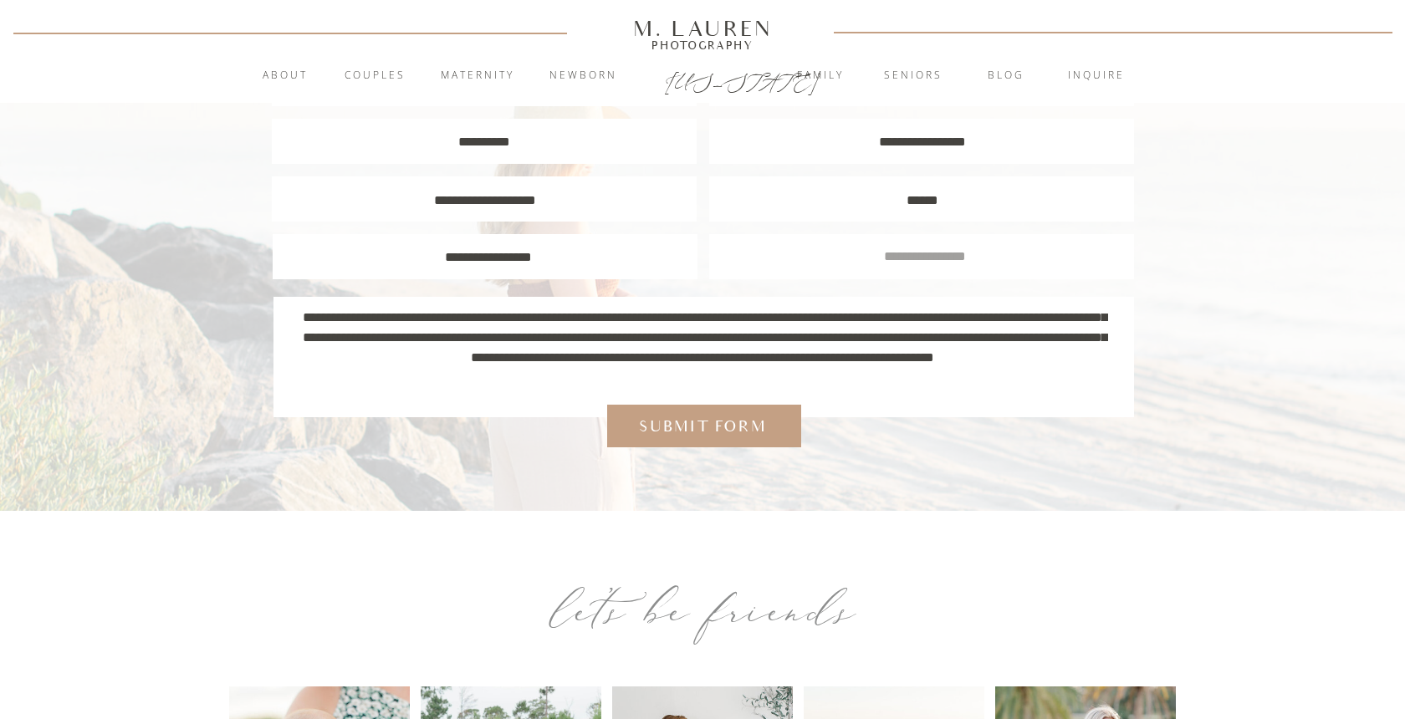
scroll to position [427, 0]
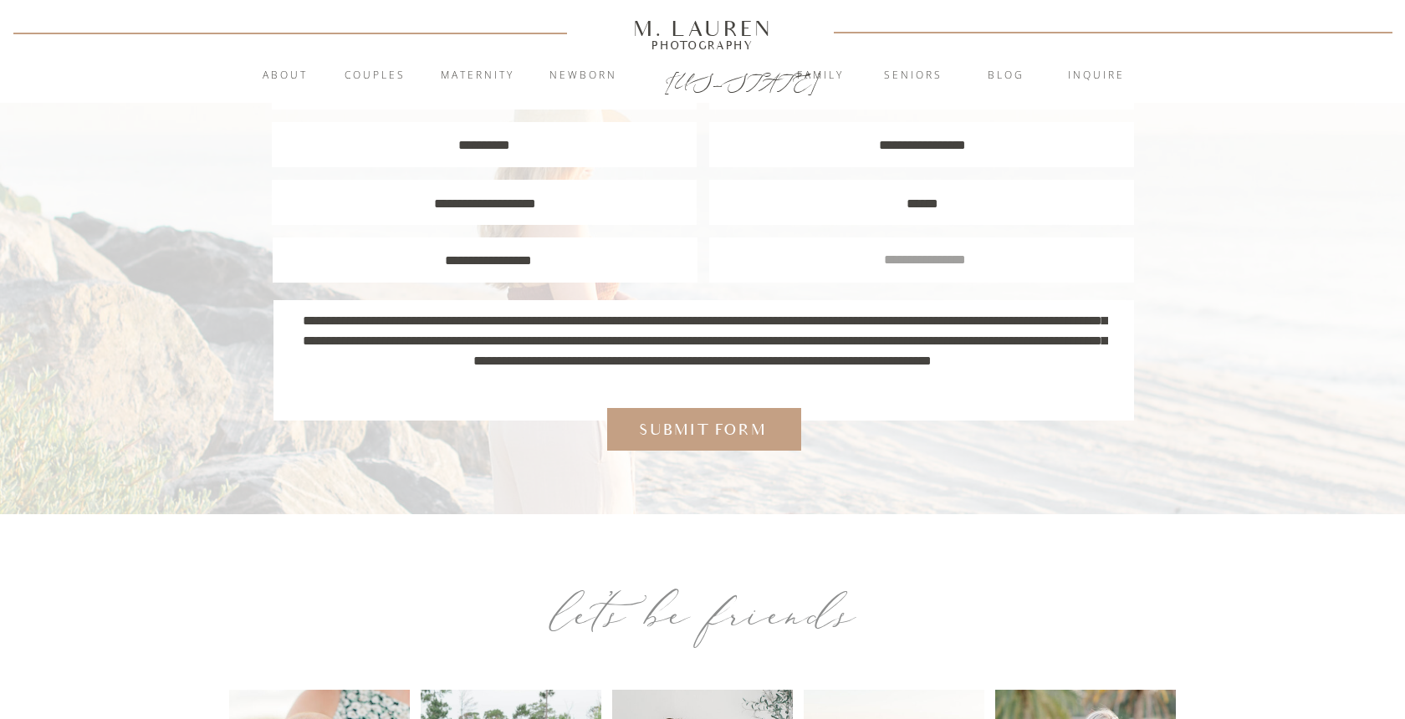
drag, startPoint x: 867, startPoint y: 390, endPoint x: 253, endPoint y: 282, distance: 624.0
click at [253, 282] on div "**********" at bounding box center [702, 351] width 1405 height 1557
click at [448, 340] on textarea "**********" at bounding box center [702, 351] width 811 height 80
type textarea "**********"
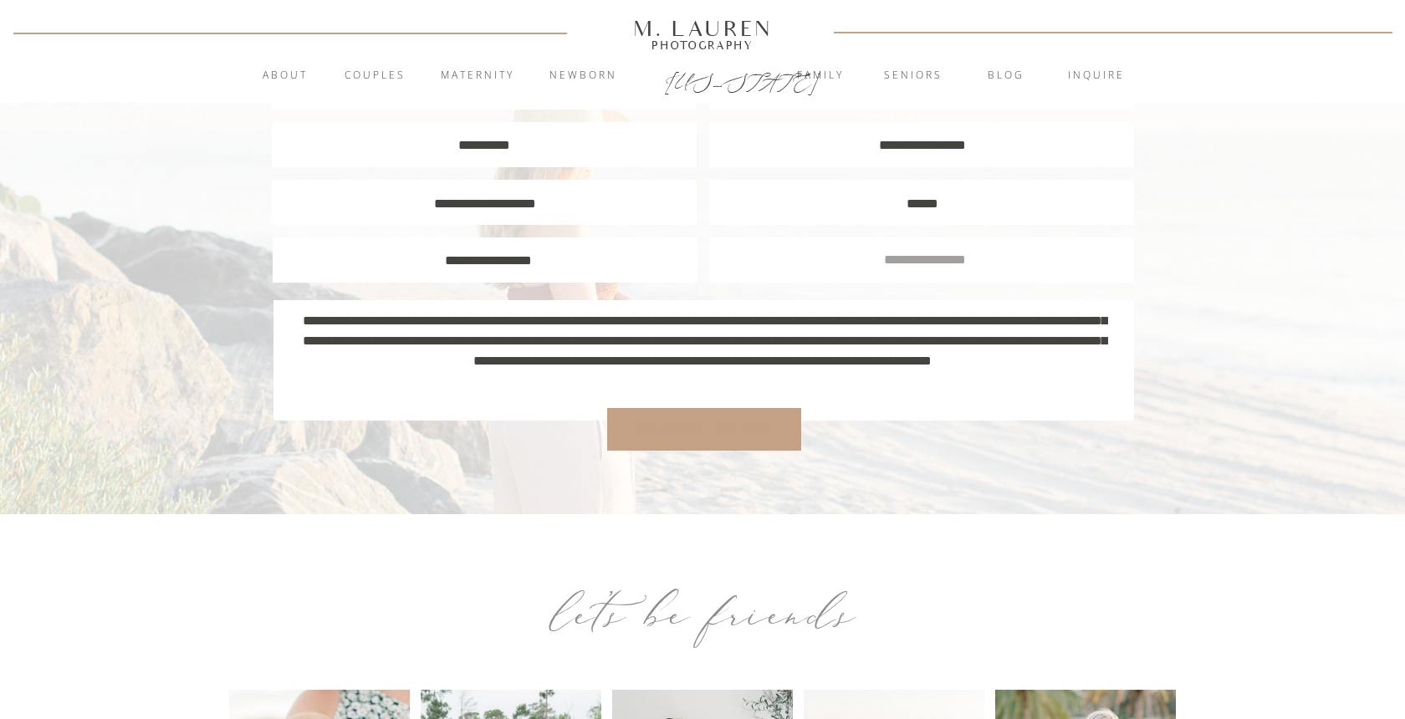
click at [708, 434] on div "Submit form" at bounding box center [702, 430] width 143 height 22
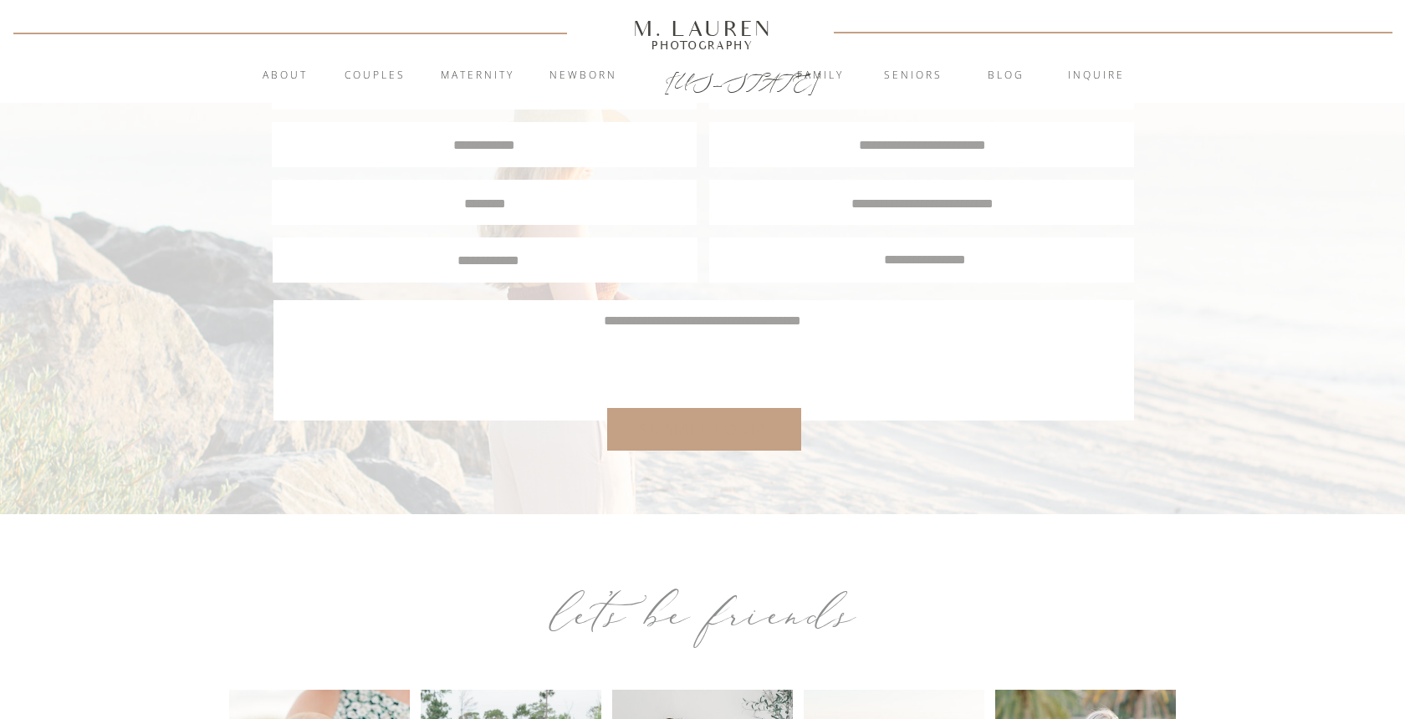
scroll to position [0, 0]
